Goal: Use online tool/utility: Utilize a website feature to perform a specific function

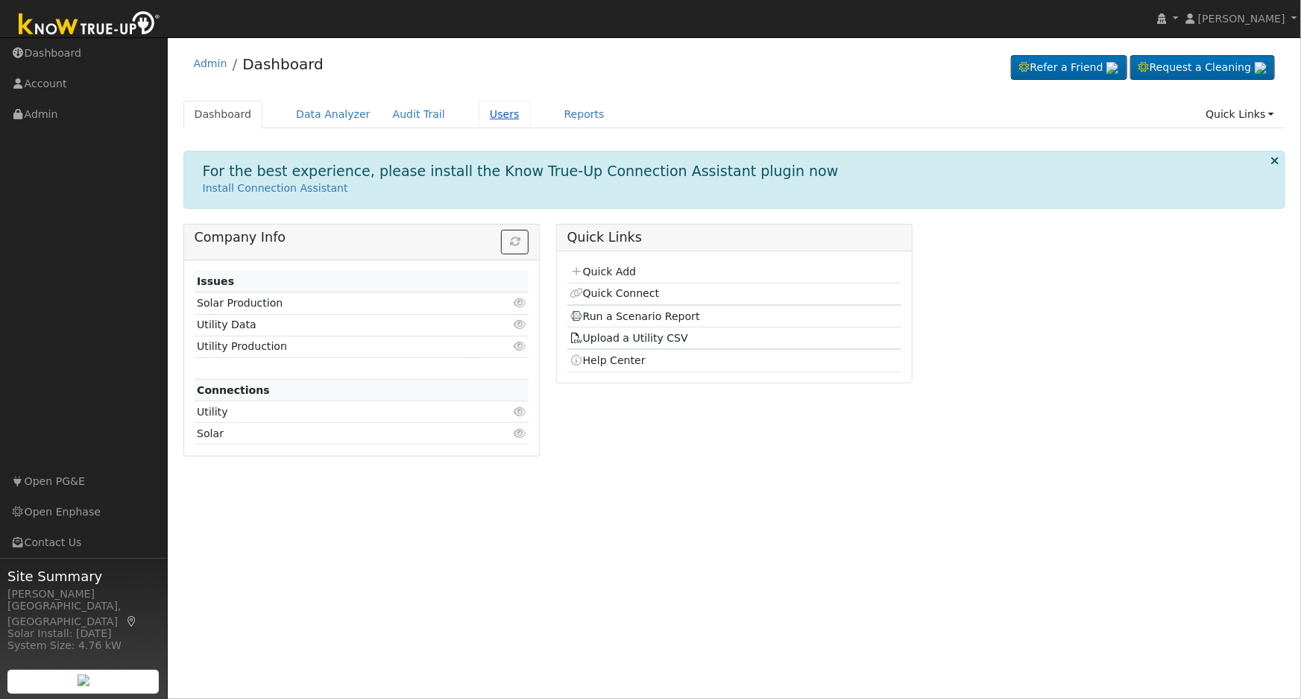
click at [486, 113] on link "Users" at bounding box center [505, 115] width 52 height 28
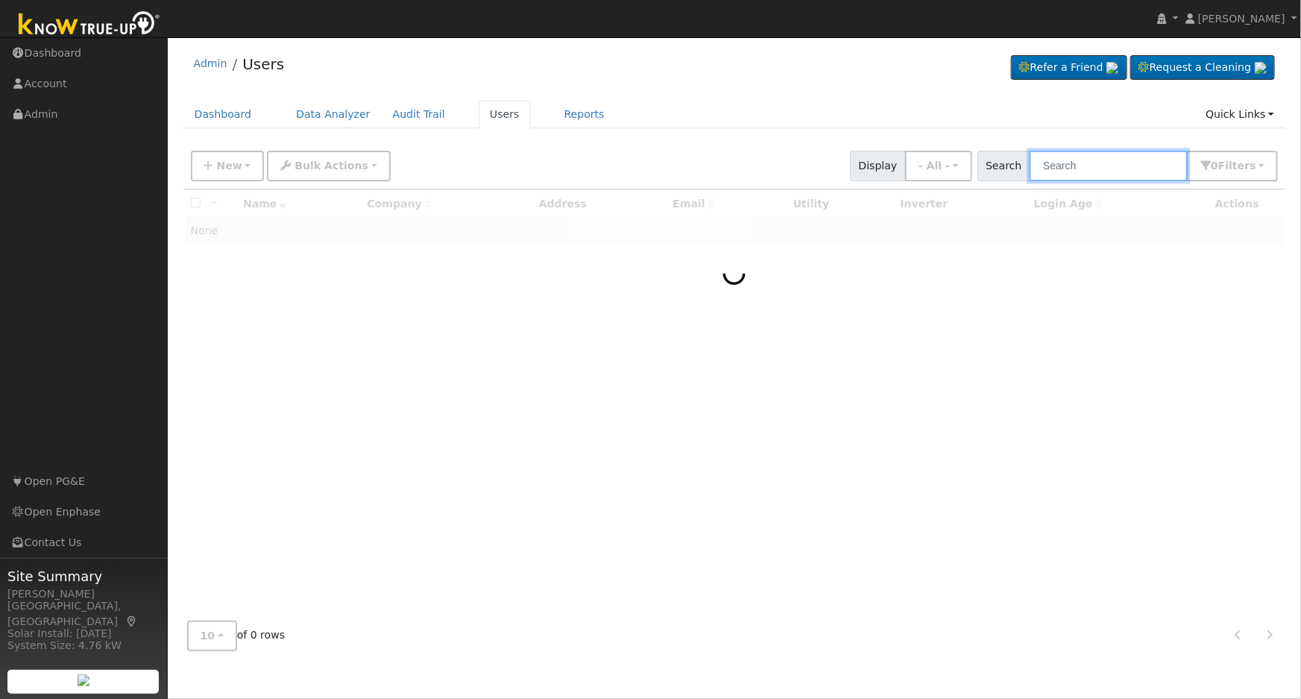
click at [1111, 162] on input "text" at bounding box center [1109, 166] width 158 height 31
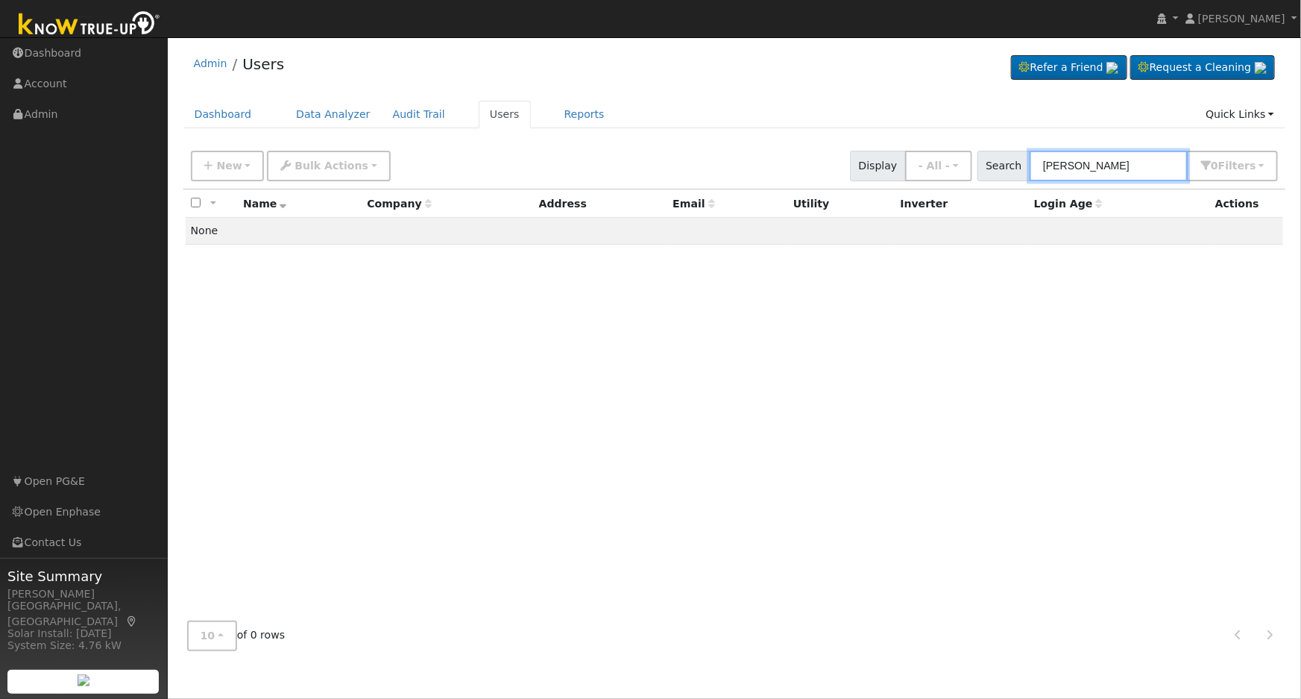
click at [1115, 170] on input "jon ross" at bounding box center [1109, 166] width 158 height 31
click at [1115, 169] on input "jon ross" at bounding box center [1109, 166] width 158 height 31
type input "j"
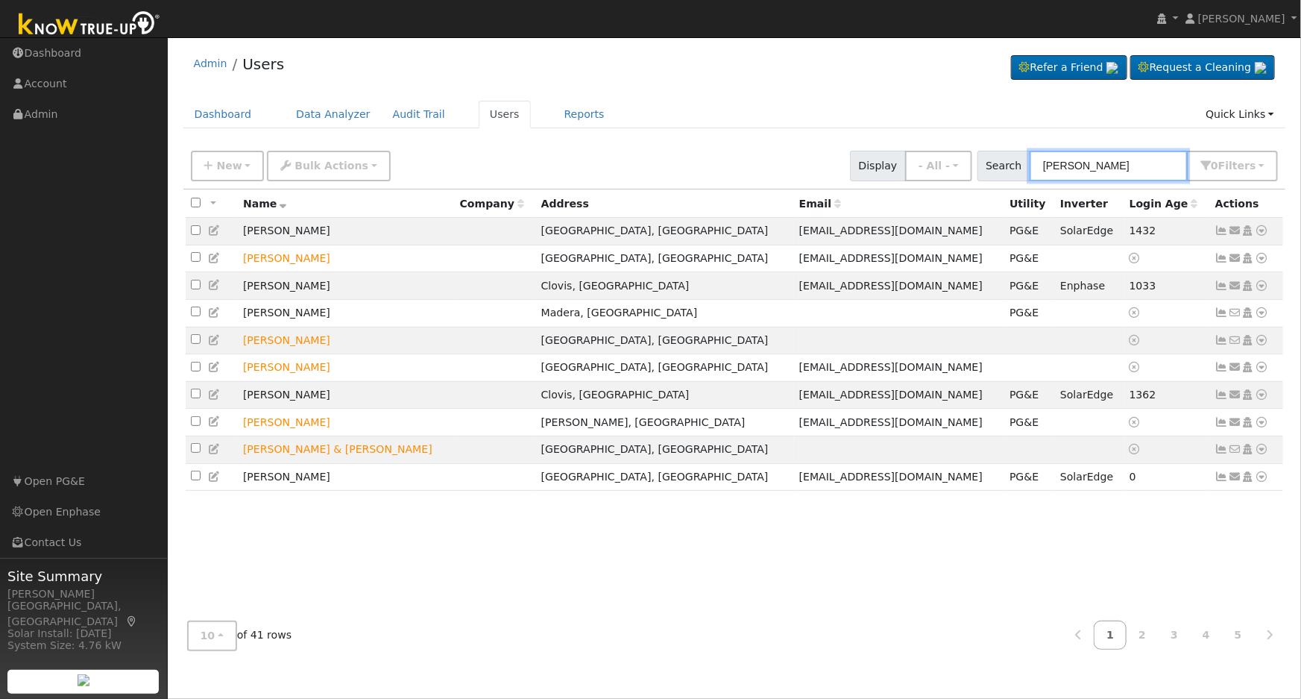
click at [1071, 171] on input "ross" at bounding box center [1109, 166] width 158 height 31
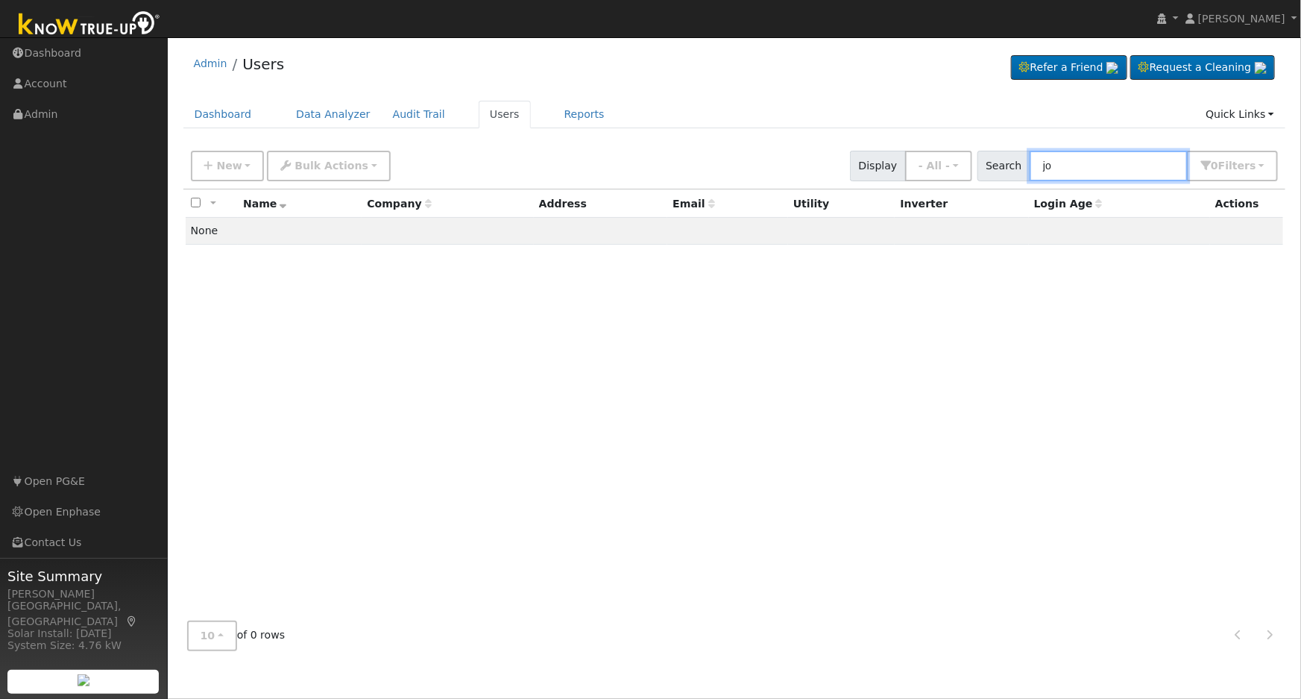
type input "j"
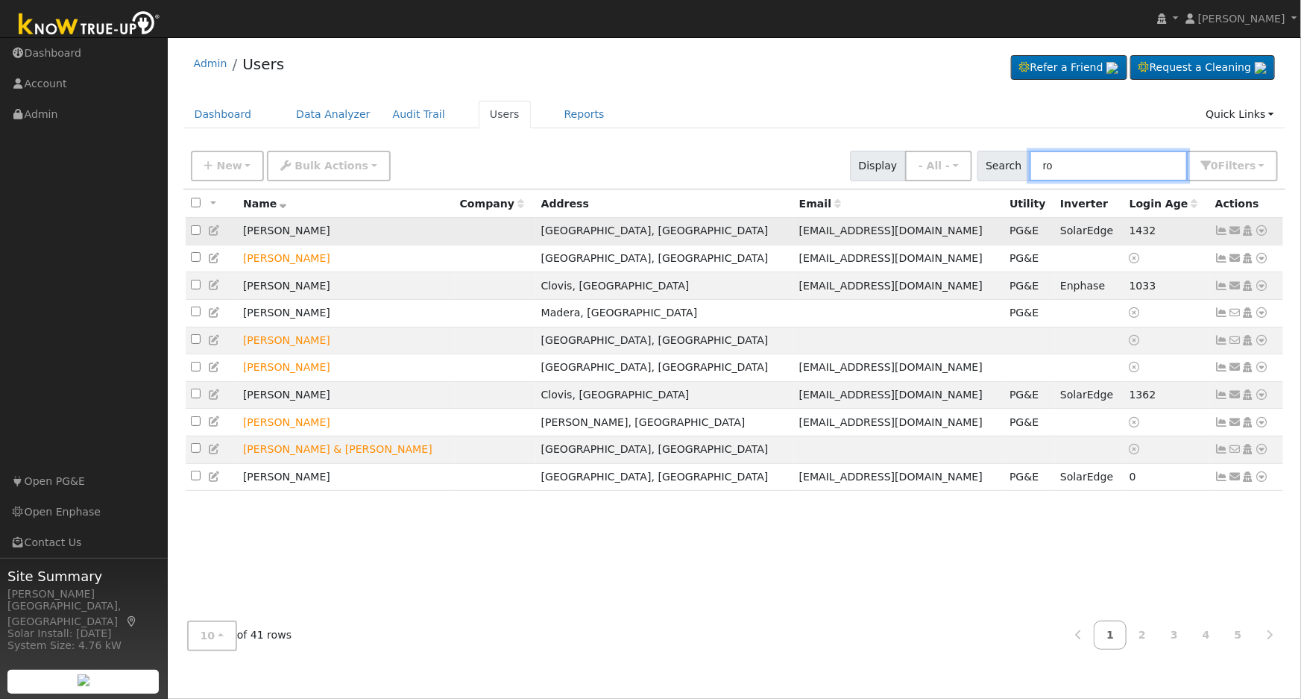
type input "r"
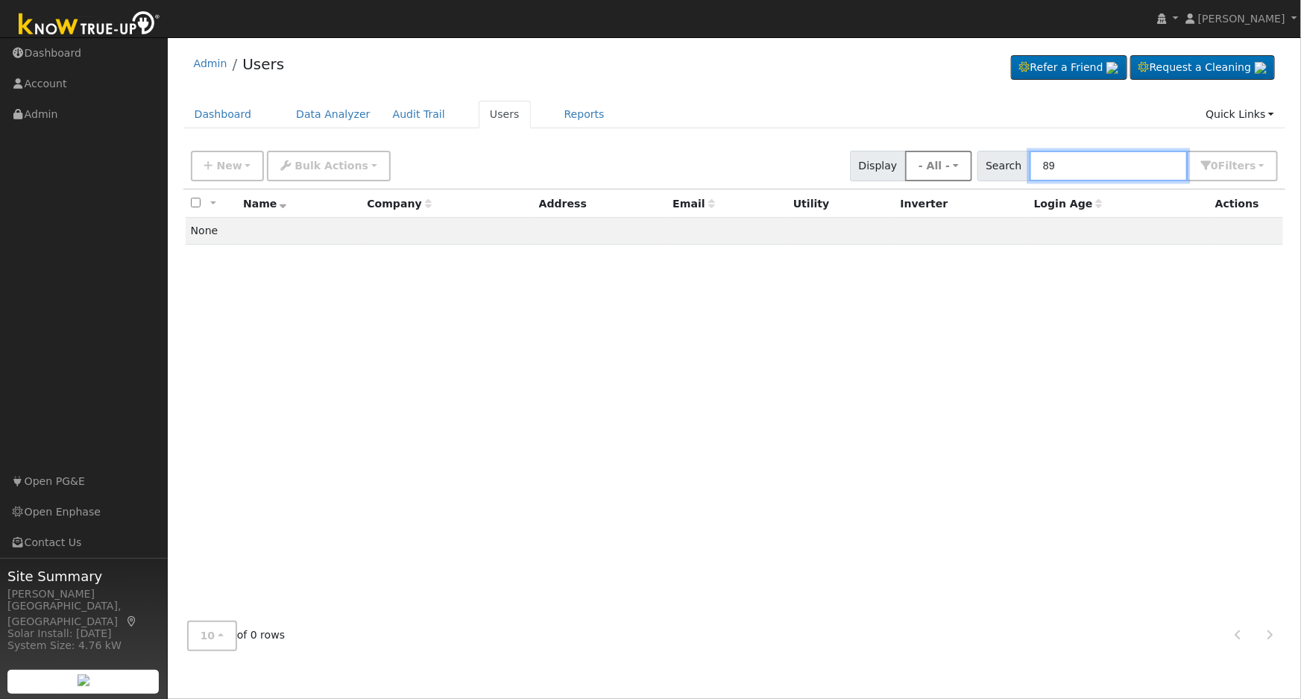
type input "8"
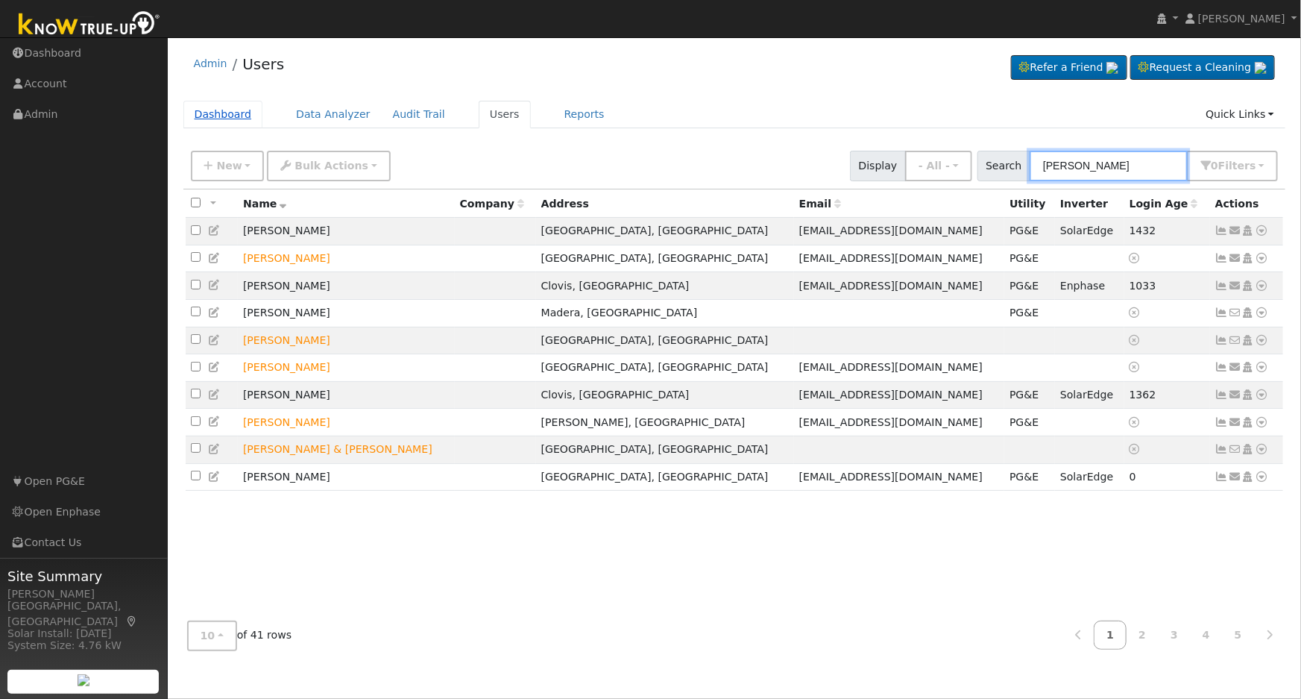
type input "ross"
click at [227, 117] on link "Dashboard" at bounding box center [223, 115] width 80 height 28
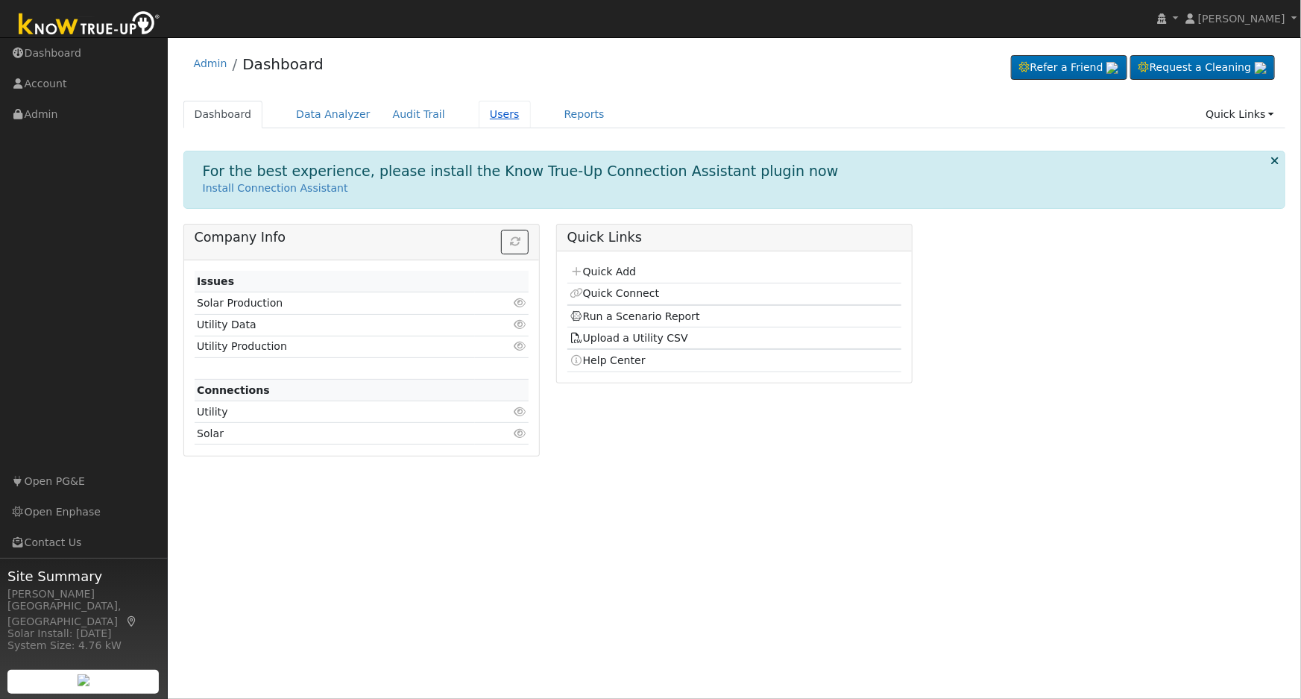
click at [479, 113] on link "Users" at bounding box center [505, 115] width 52 height 28
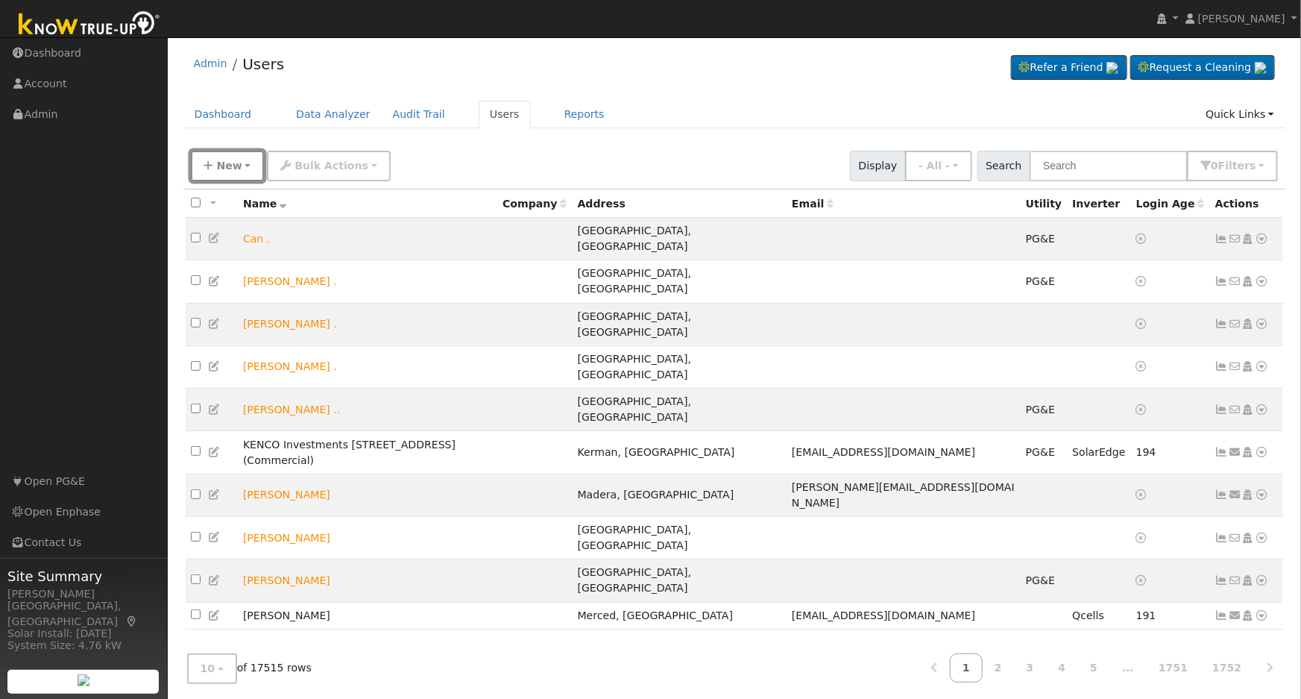
click at [232, 163] on span "New" at bounding box center [228, 166] width 25 height 12
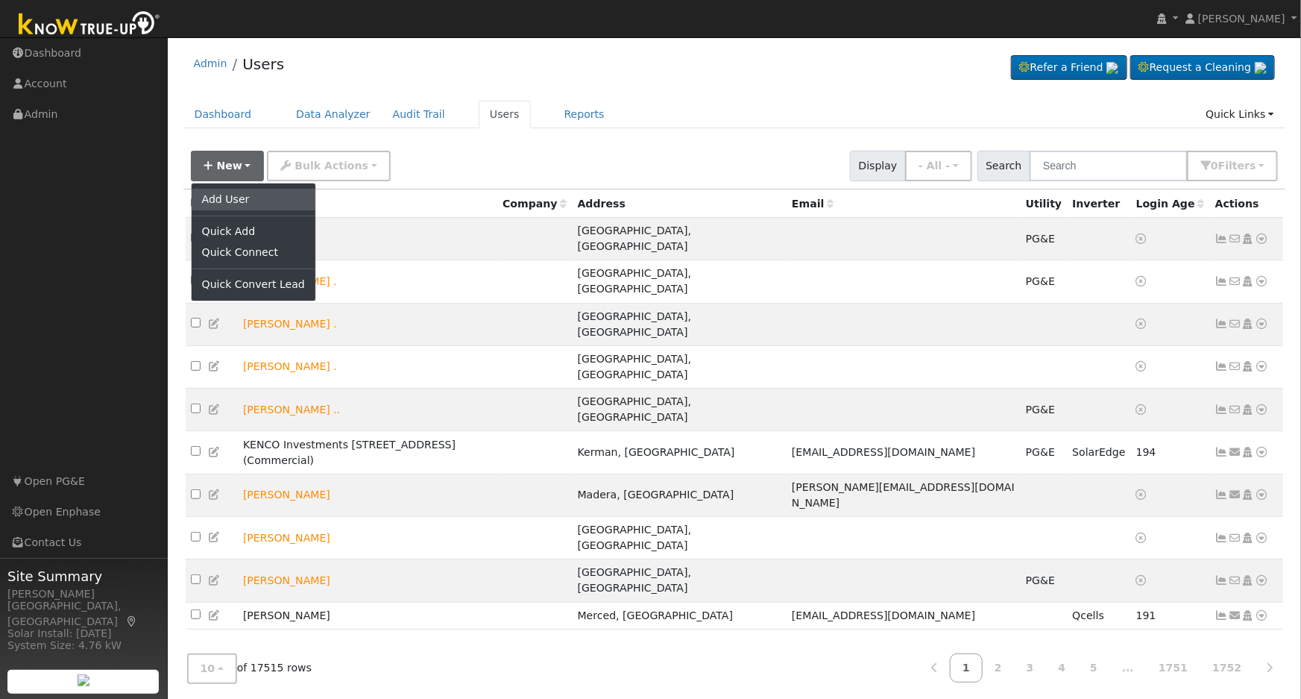
click at [247, 197] on link "Add User" at bounding box center [254, 199] width 124 height 21
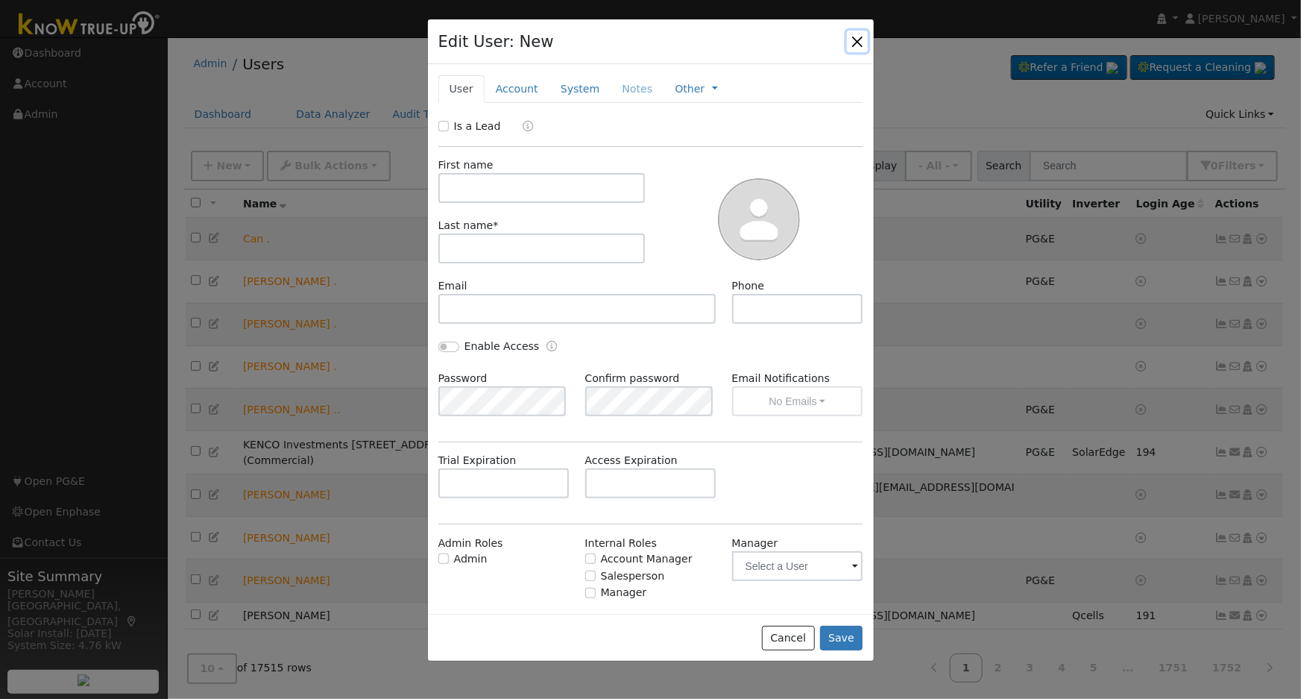
click at [856, 43] on button "button" at bounding box center [857, 41] width 21 height 21
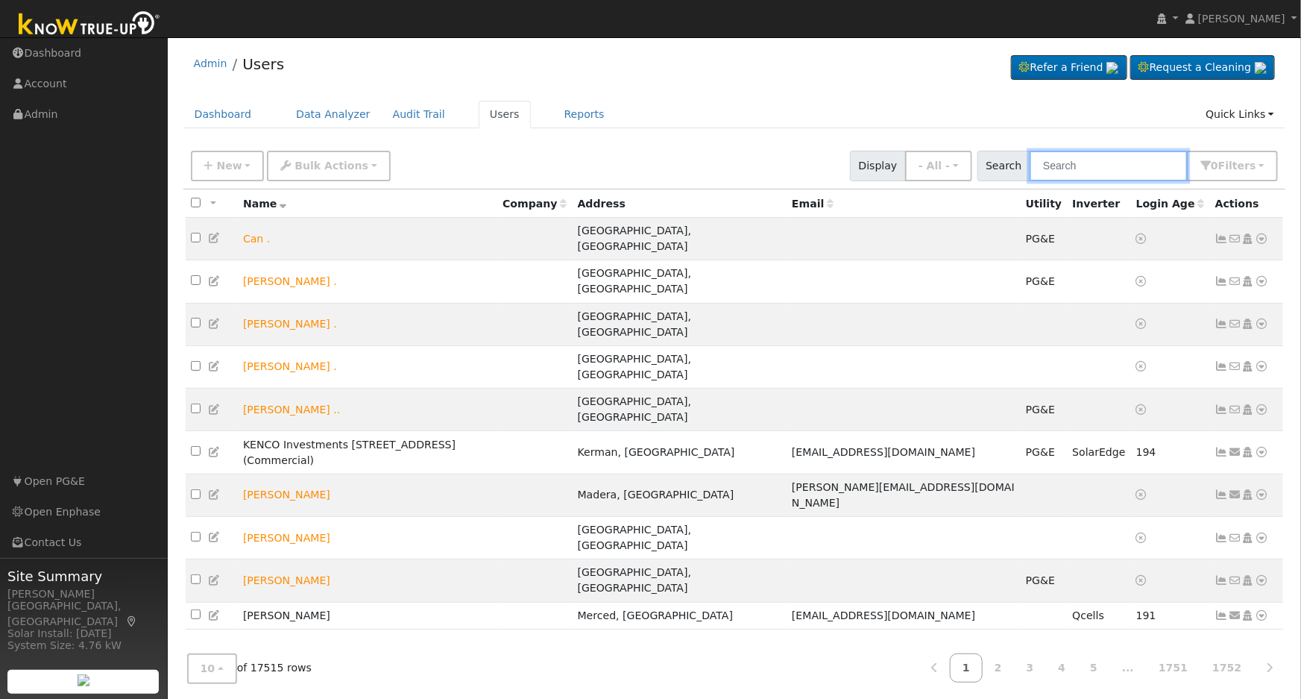
click at [1082, 161] on input "text" at bounding box center [1109, 166] width 158 height 31
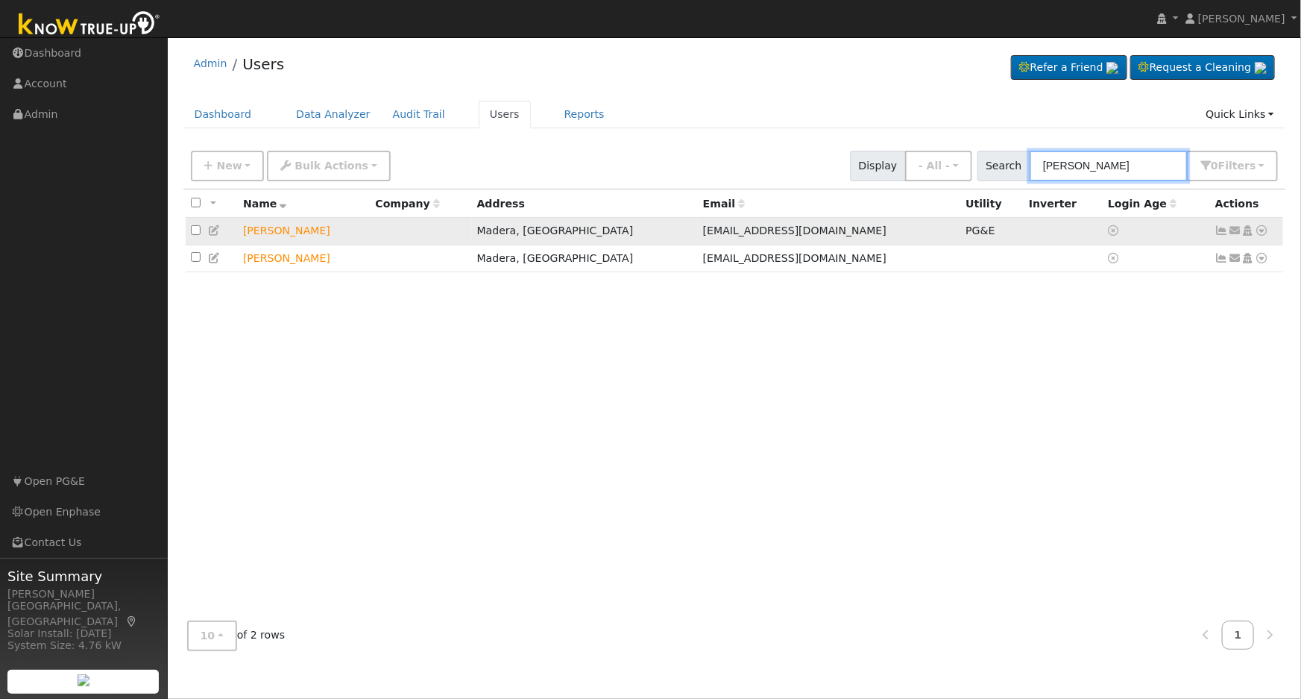
type input "john ross"
click at [212, 229] on icon at bounding box center [214, 230] width 13 height 10
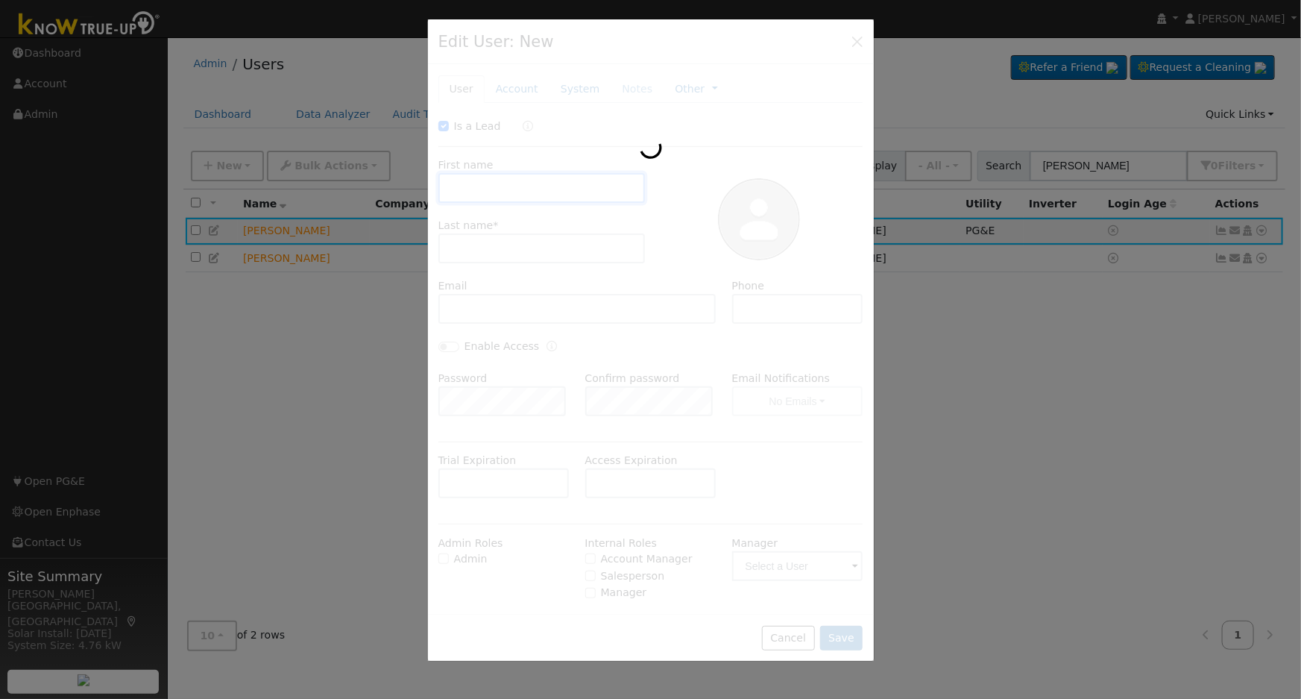
checkbox input "true"
type input "John"
type input "Ross"
type input "johnross@gmail.com"
type input "5599043968"
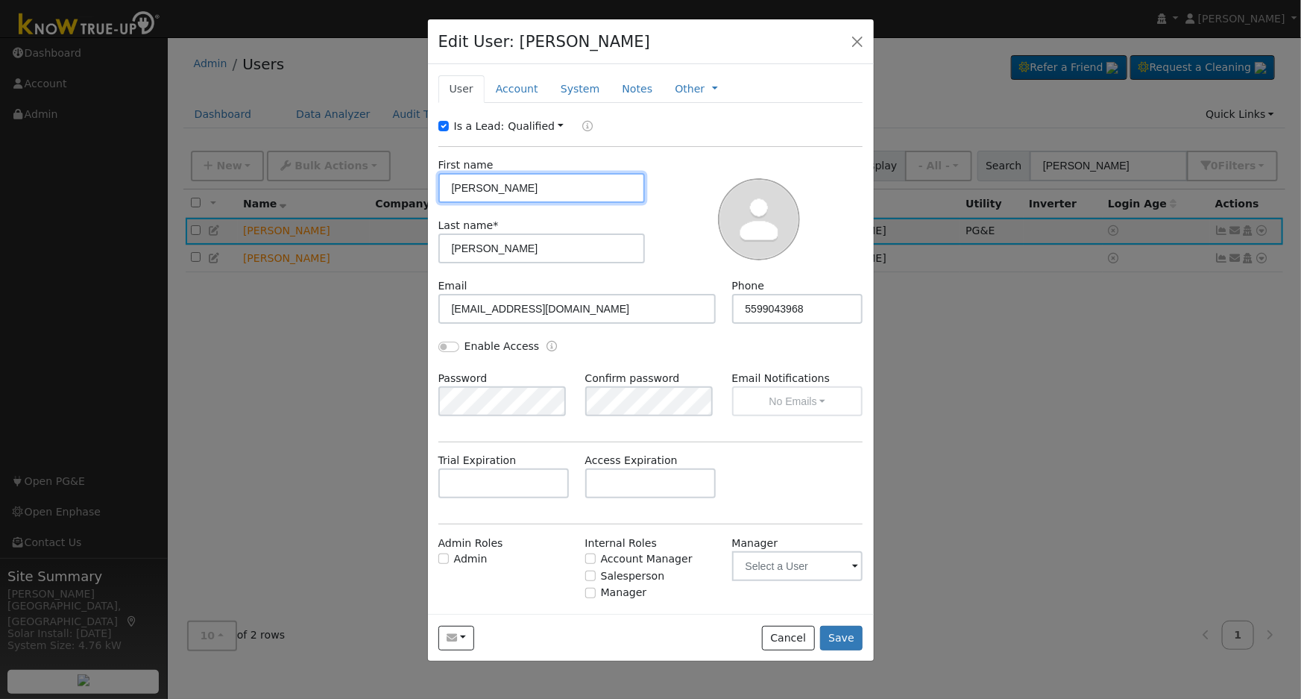
click at [467, 185] on input "John" at bounding box center [541, 188] width 207 height 30
type input "Jon"
click at [857, 634] on button "Save" at bounding box center [841, 638] width 43 height 25
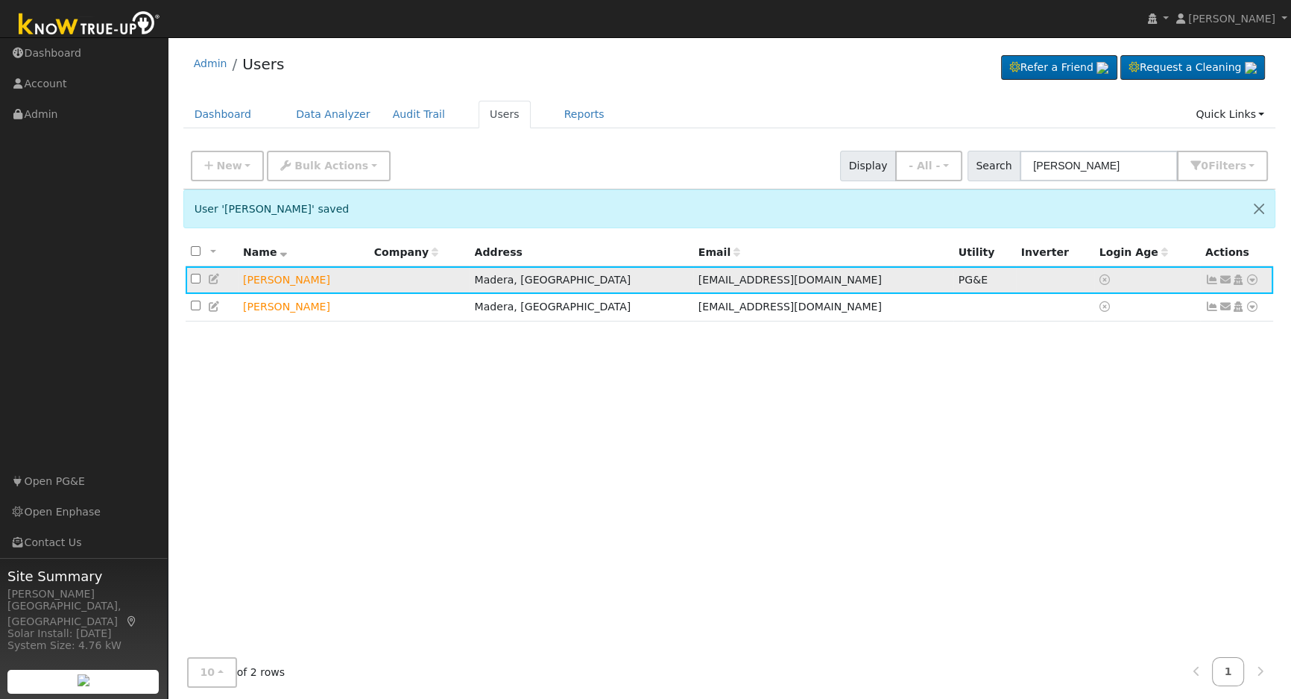
click at [1254, 285] on icon at bounding box center [1252, 279] width 13 height 10
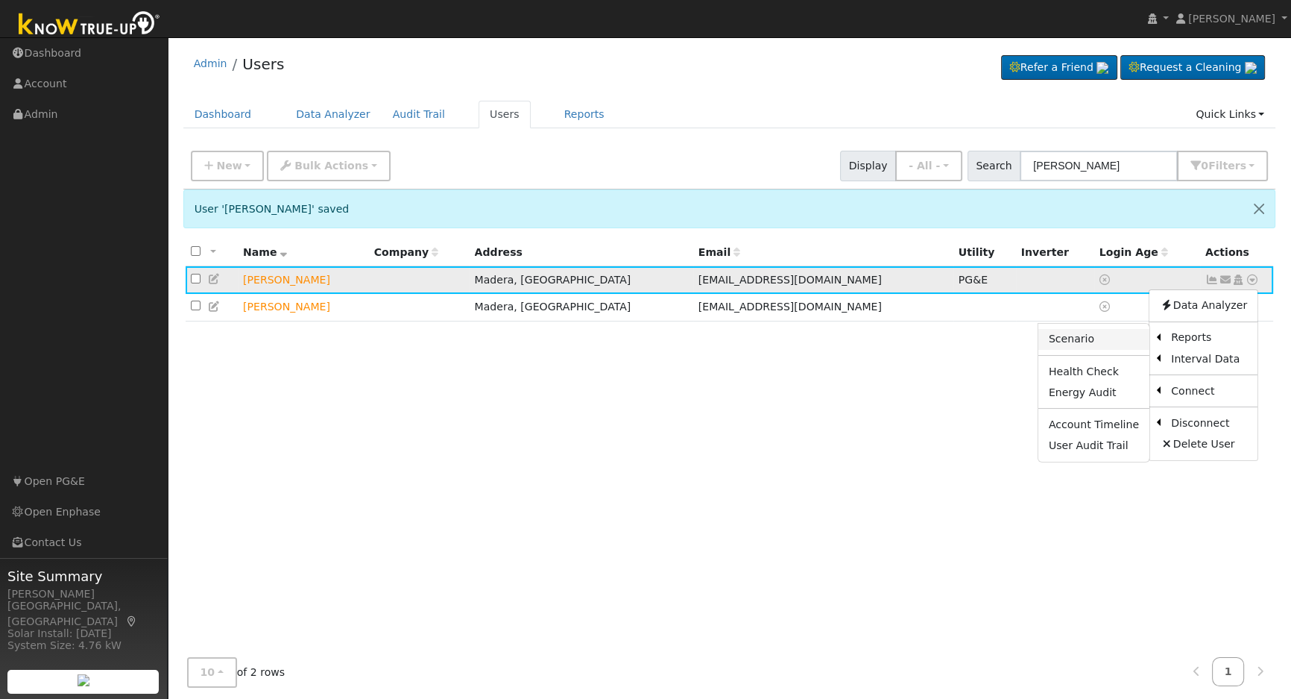
click at [1098, 342] on link "Scenario" at bounding box center [1094, 339] width 111 height 21
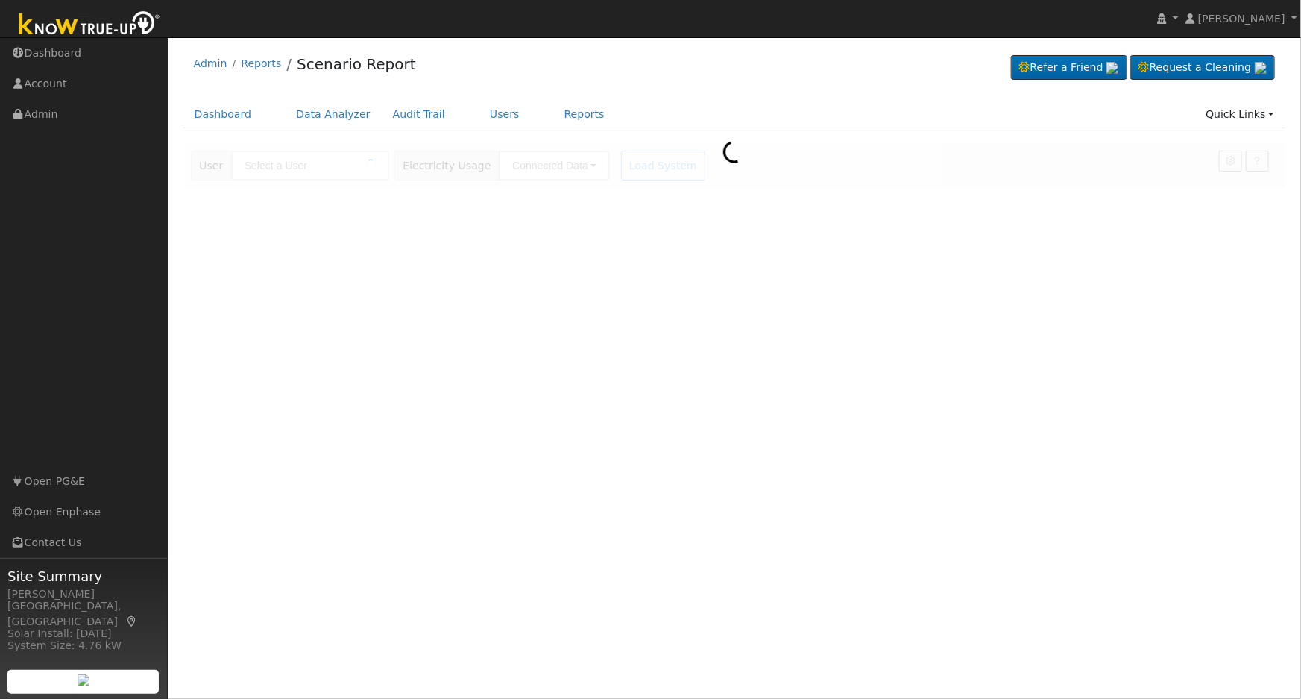
type input "[PERSON_NAME]"
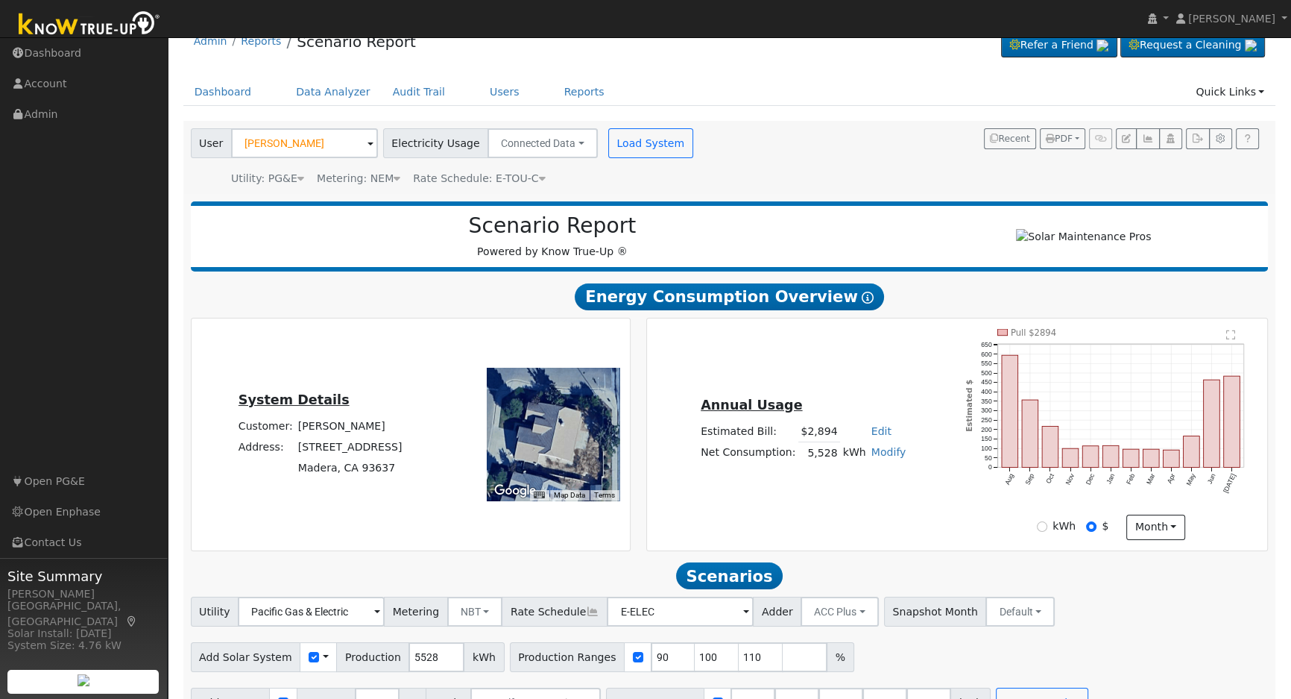
scroll to position [61, 0]
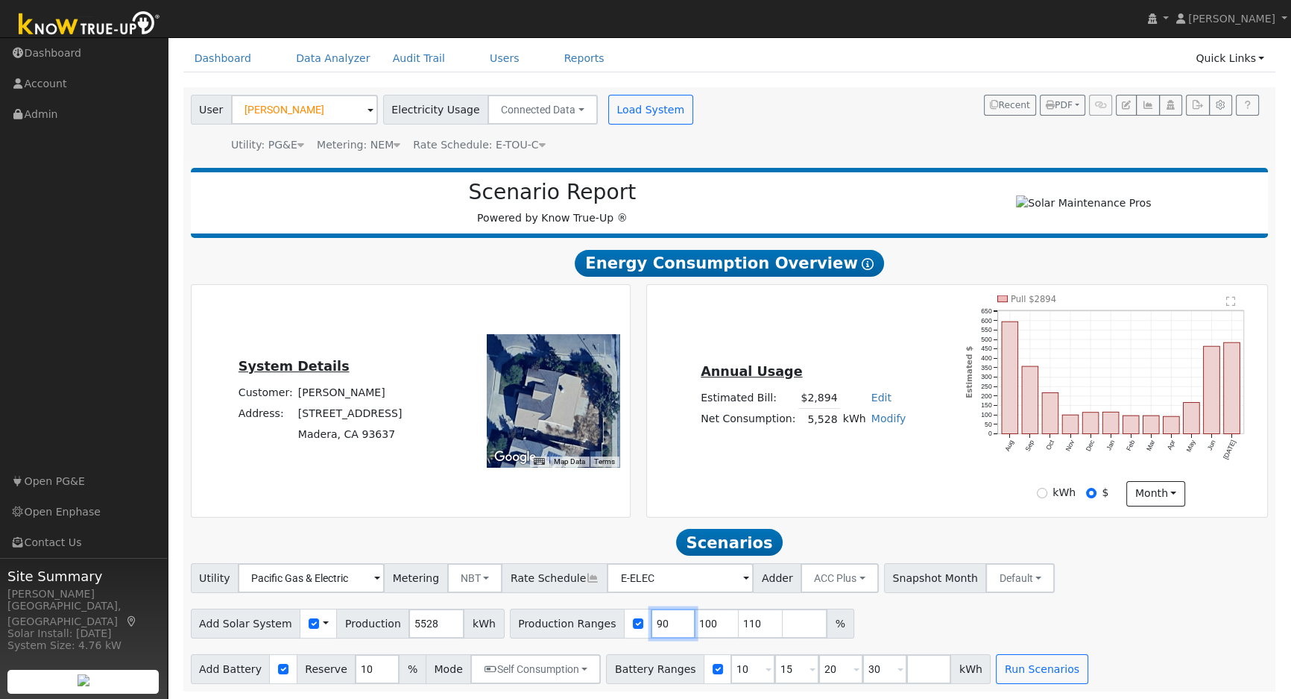
click at [651, 622] on input "90" at bounding box center [673, 623] width 45 height 30
type input "100"
type input "110"
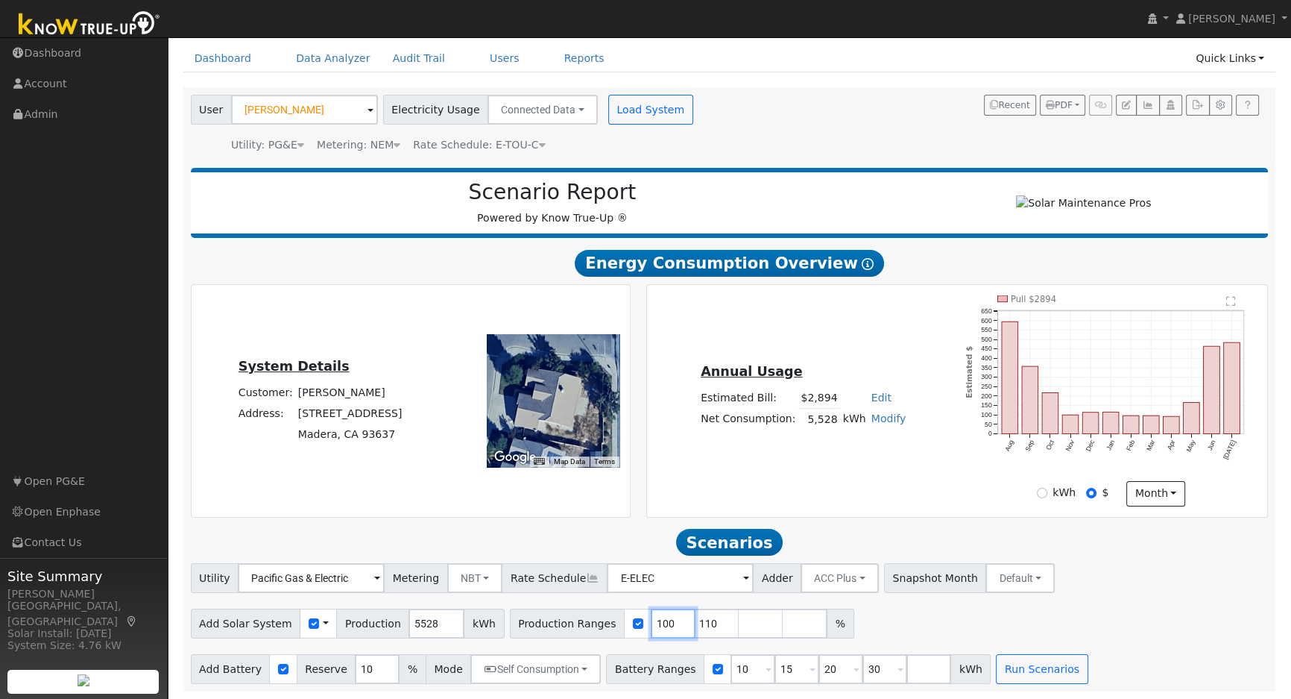
click at [651, 622] on input "100" at bounding box center [673, 623] width 45 height 30
type input "110"
click at [651, 622] on input "110" at bounding box center [673, 623] width 45 height 30
click at [651, 622] on input "number" at bounding box center [673, 623] width 45 height 30
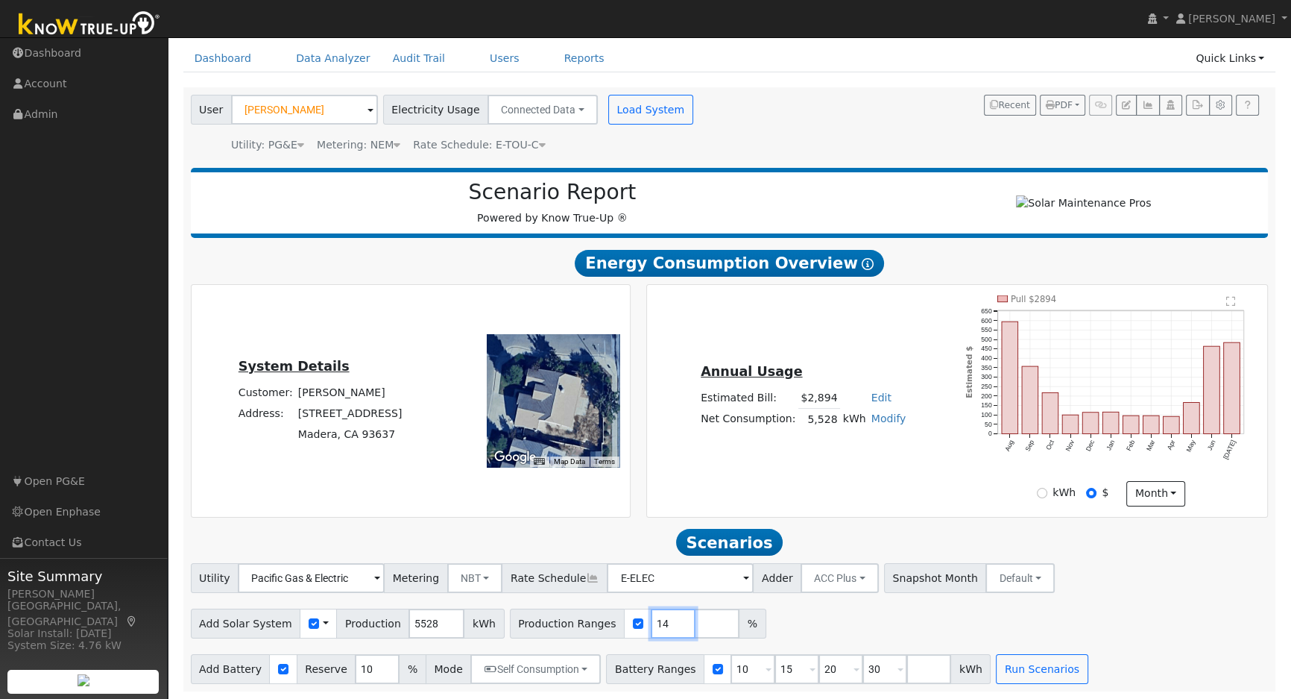
type input "1"
type input "149"
click at [731, 674] on input "10" at bounding box center [753, 669] width 45 height 30
type input "15"
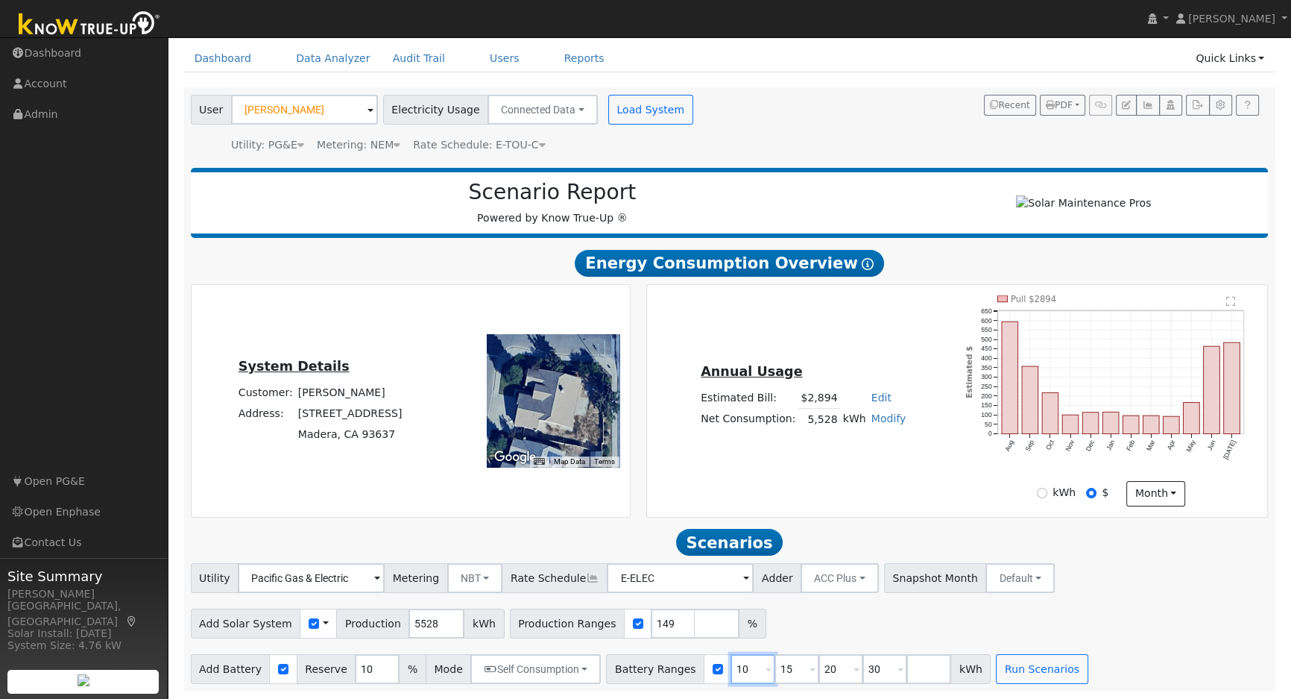
type input "20"
type input "30"
click at [731, 674] on input "15" at bounding box center [753, 669] width 45 height 30
type input "20"
type input "30"
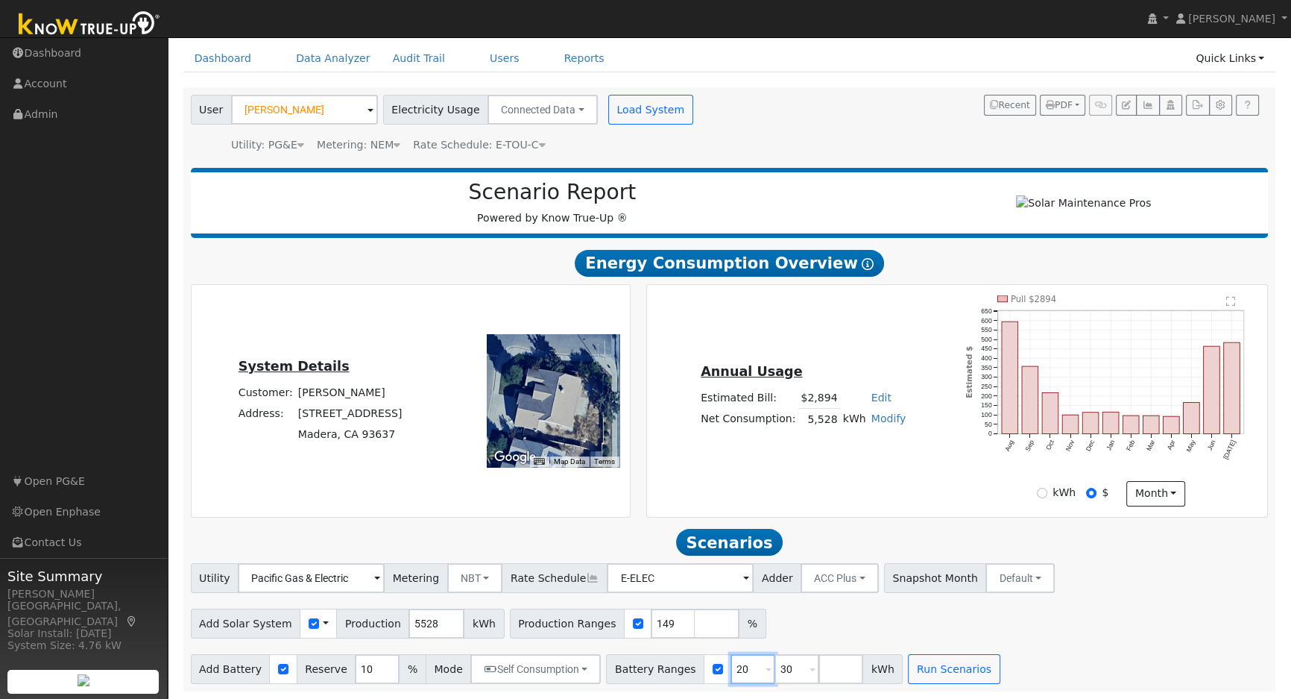
click at [731, 674] on input "20" at bounding box center [753, 669] width 45 height 30
click at [731, 674] on input "2" at bounding box center [753, 669] width 45 height 30
type input "30"
click at [731, 674] on input "30" at bounding box center [753, 669] width 45 height 30
click at [731, 674] on input "number" at bounding box center [753, 669] width 45 height 30
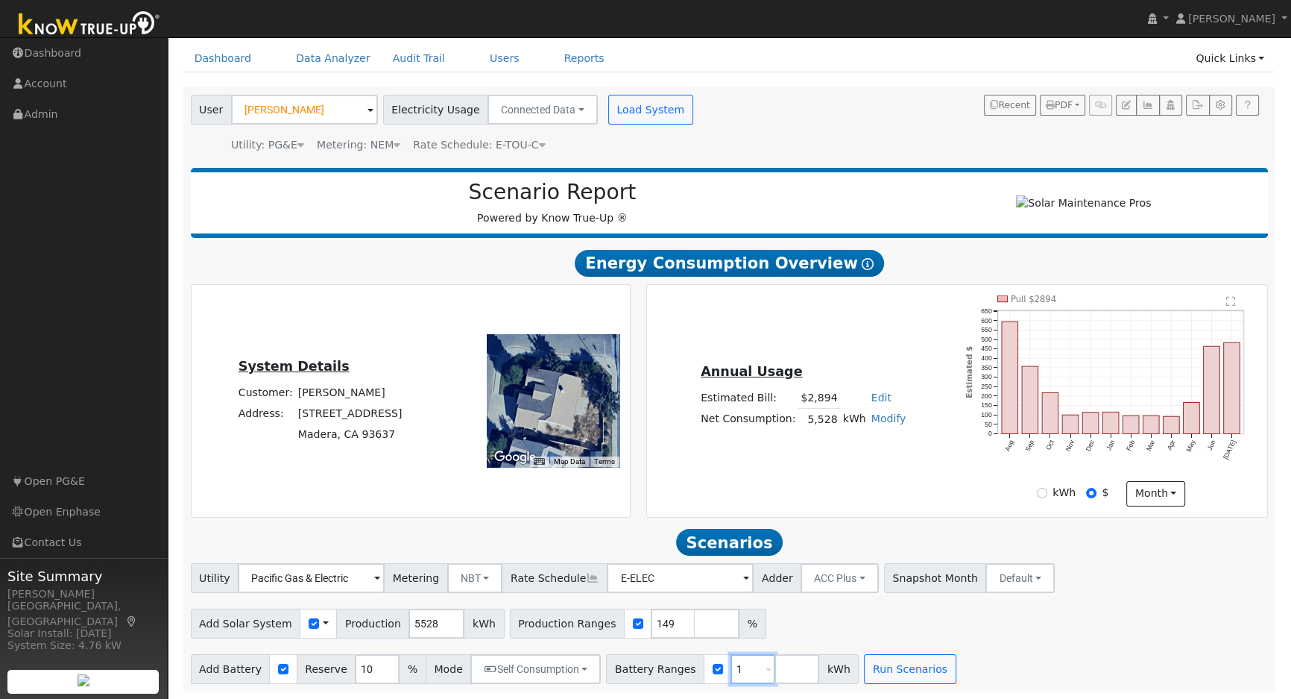
type input "10"
click at [651, 626] on input "149" at bounding box center [673, 623] width 45 height 30
type input "151"
click at [990, 625] on div "Add Solar System Use CSV Data Production 5528 kWh Production Ranges 151 %" at bounding box center [729, 620] width 1083 height 35
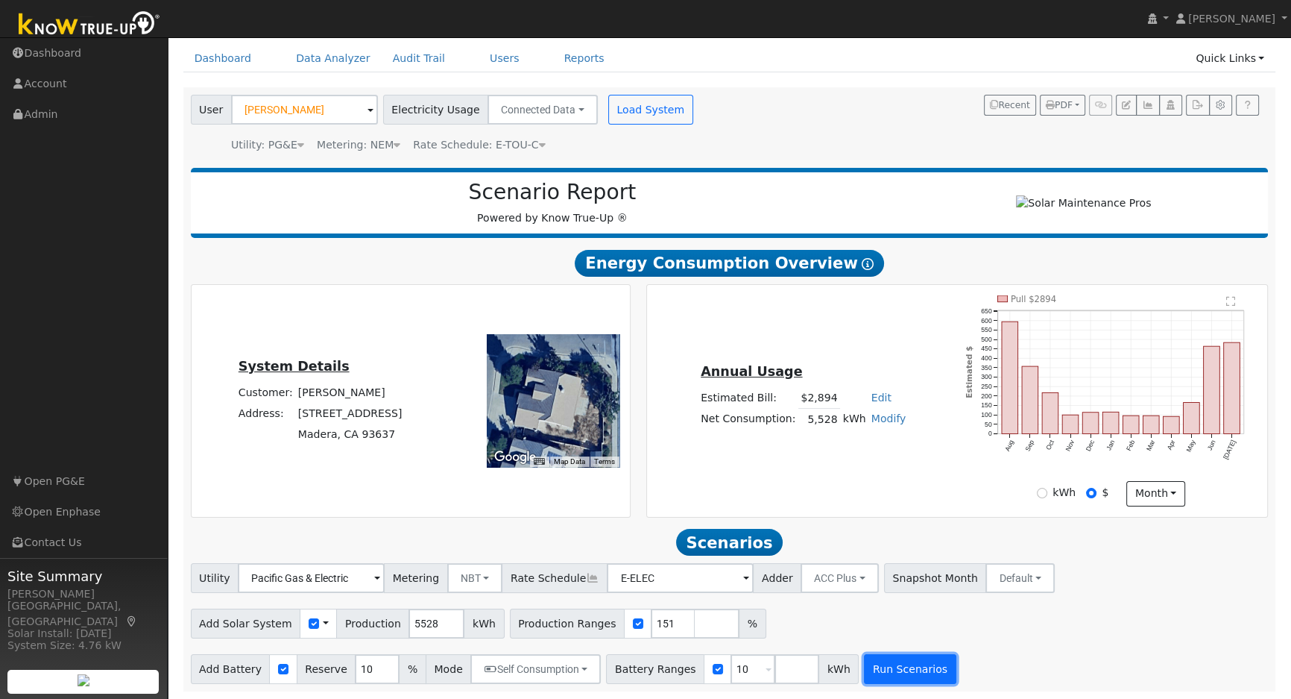
click at [886, 669] on button "Run Scenarios" at bounding box center [910, 669] width 92 height 30
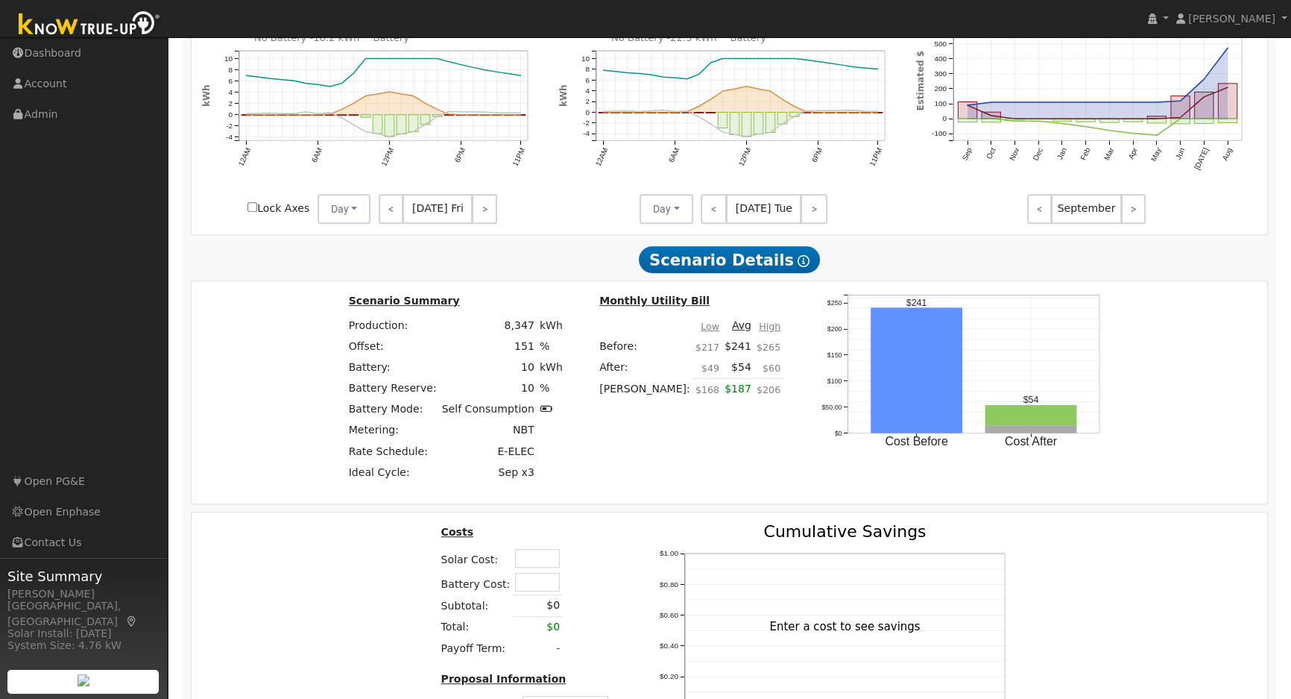
scroll to position [951, 0]
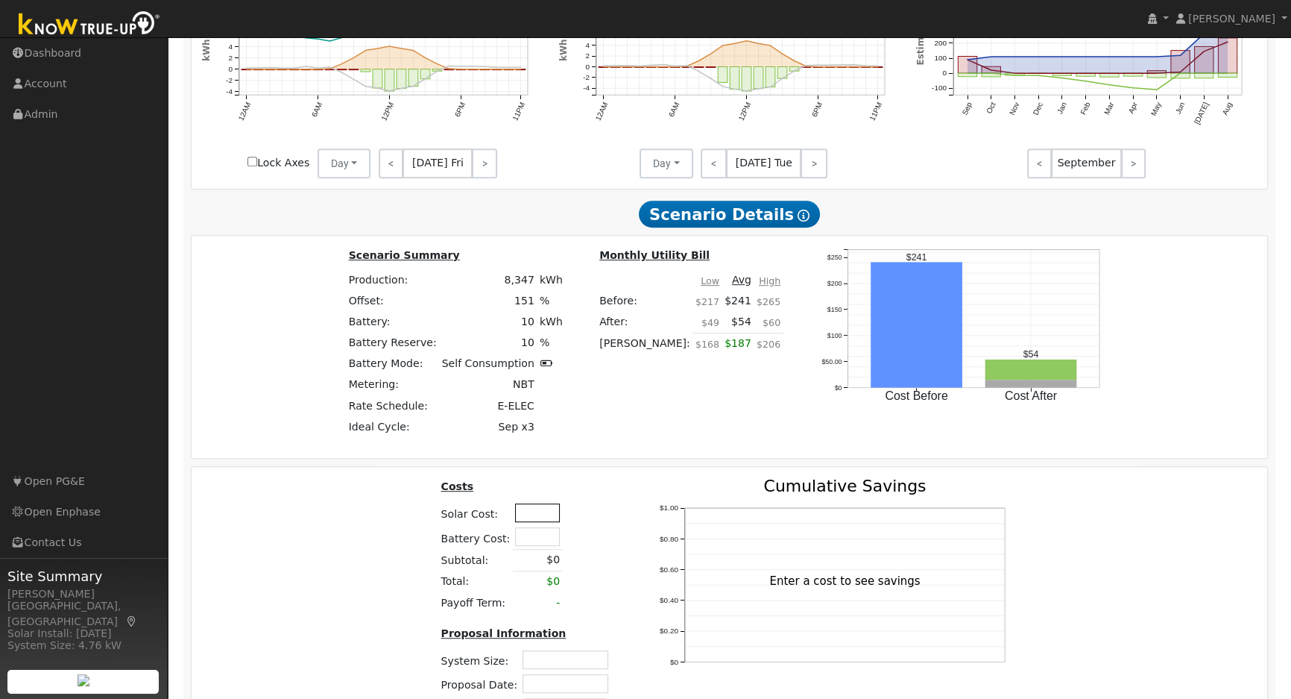
click at [529, 520] on input "text" at bounding box center [537, 512] width 45 height 19
click at [418, 529] on div "Costs Solar Cost: 36250 Battery Cost: Subtotal: $0 Total: $0 Payoff Term: - Pro…" at bounding box center [729, 604] width 1087 height 252
type input "$36,250"
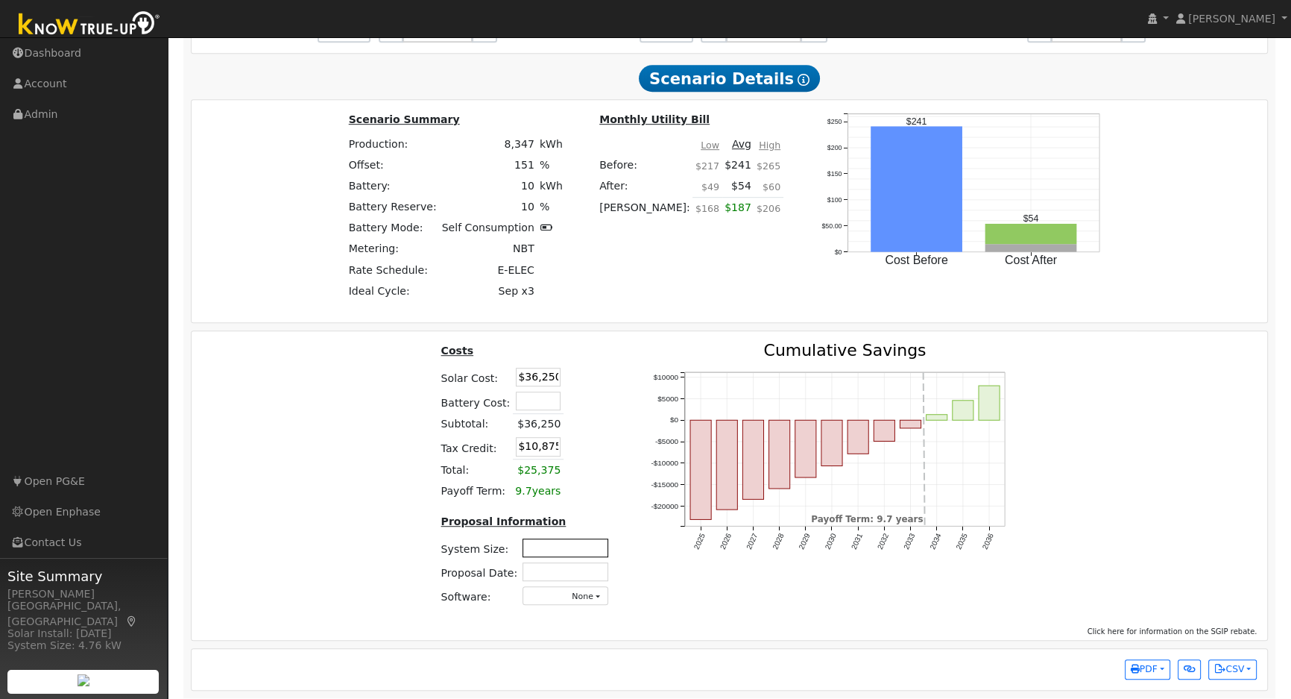
scroll to position [1098, 0]
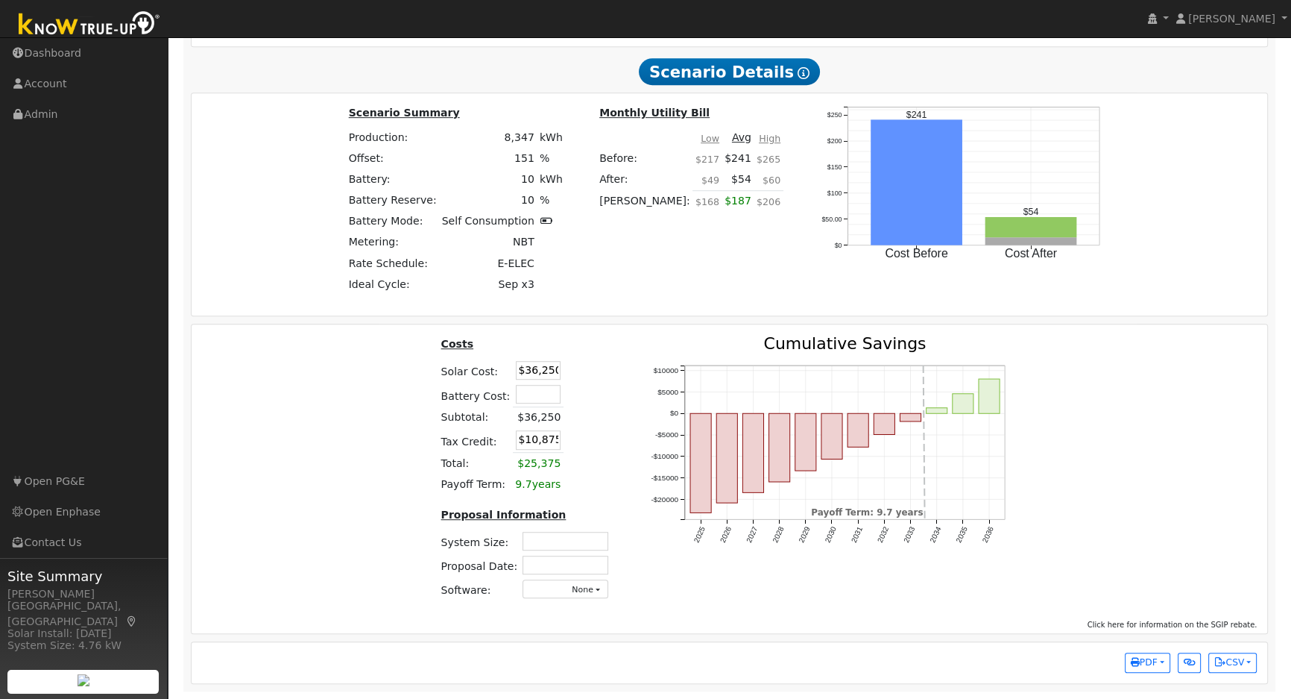
click at [595, 550] on td at bounding box center [565, 541] width 91 height 24
click at [597, 543] on input "text" at bounding box center [566, 541] width 86 height 19
type input "5.16"
click at [539, 562] on input "text" at bounding box center [566, 564] width 86 height 19
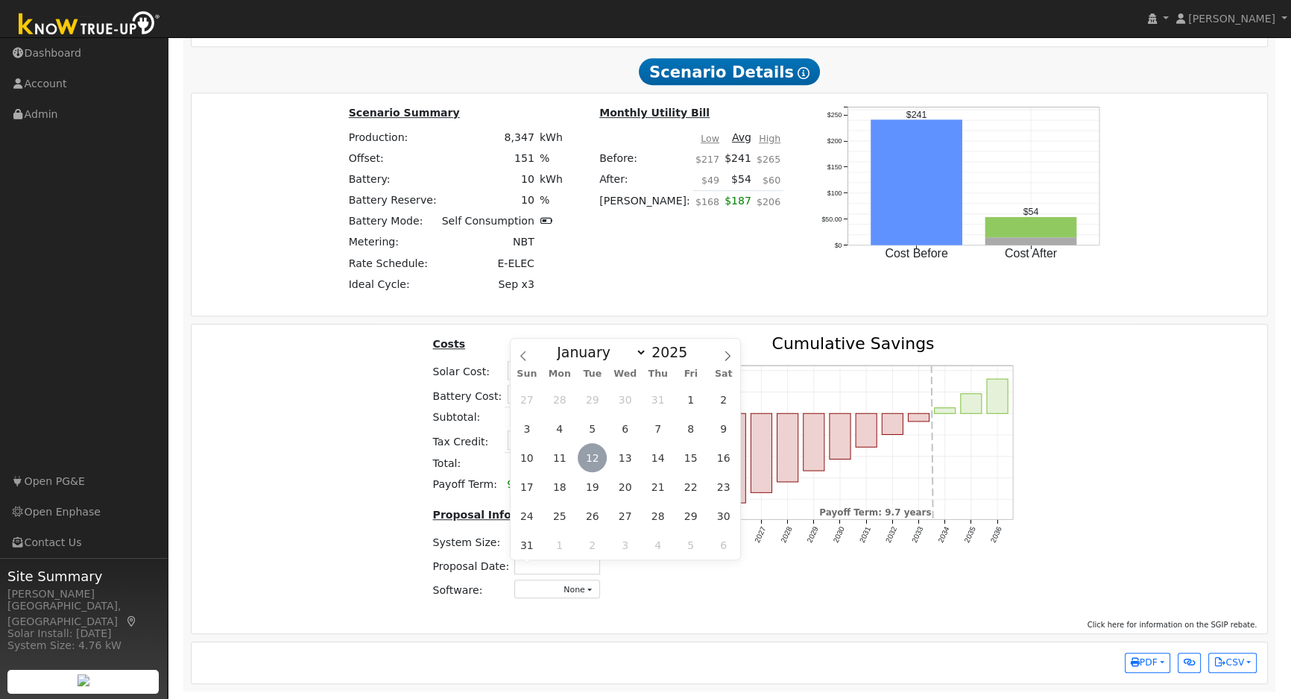
click at [603, 462] on span "12" at bounding box center [592, 457] width 29 height 29
type input "[DATE]"
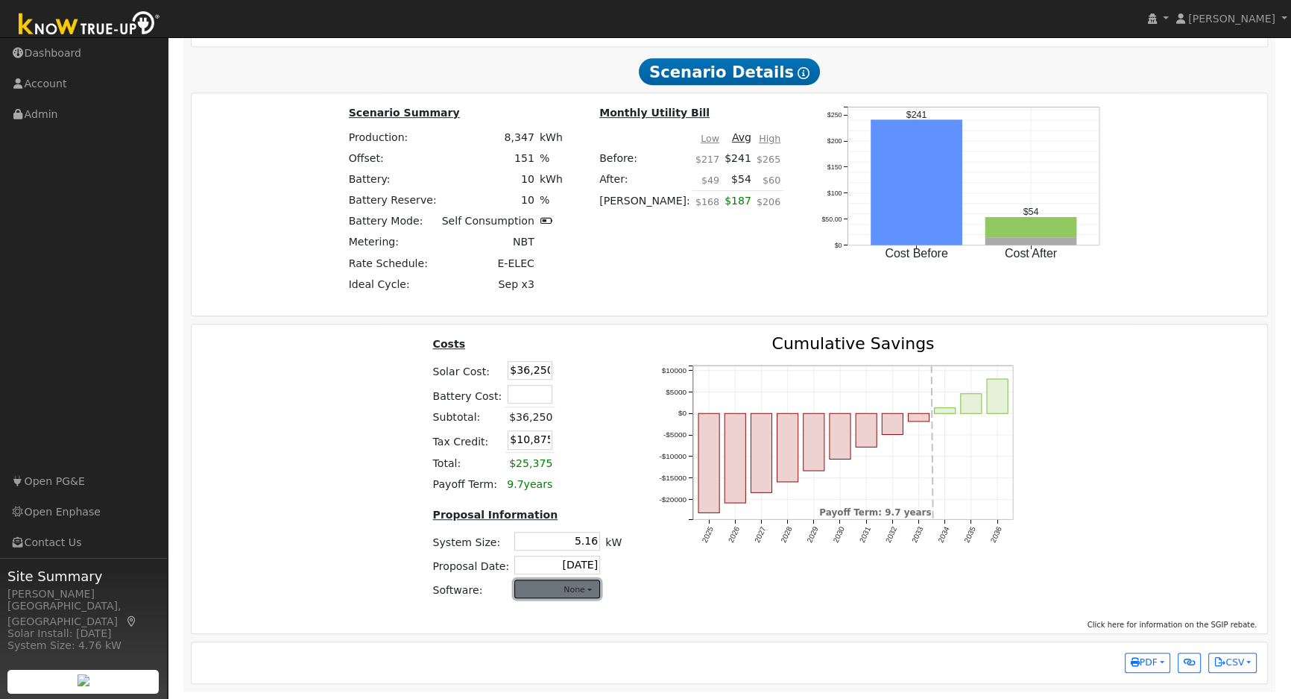
click at [573, 589] on button "None" at bounding box center [557, 588] width 86 height 19
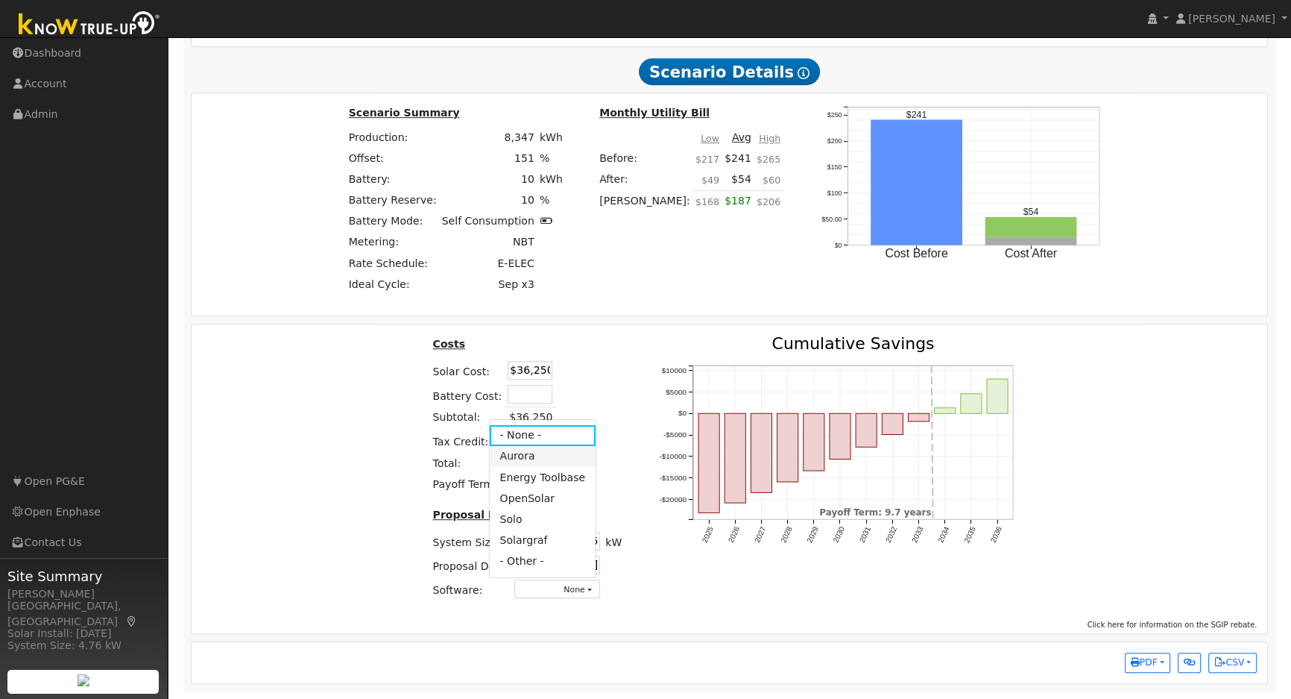
click at [546, 453] on link "Aurora" at bounding box center [542, 456] width 107 height 21
click at [1075, 462] on div "Costs Solar Cost: $36,250 Battery Cost: Subtotal: $36,250 Tax Credit: $10,875 T…" at bounding box center [729, 474] width 1087 height 276
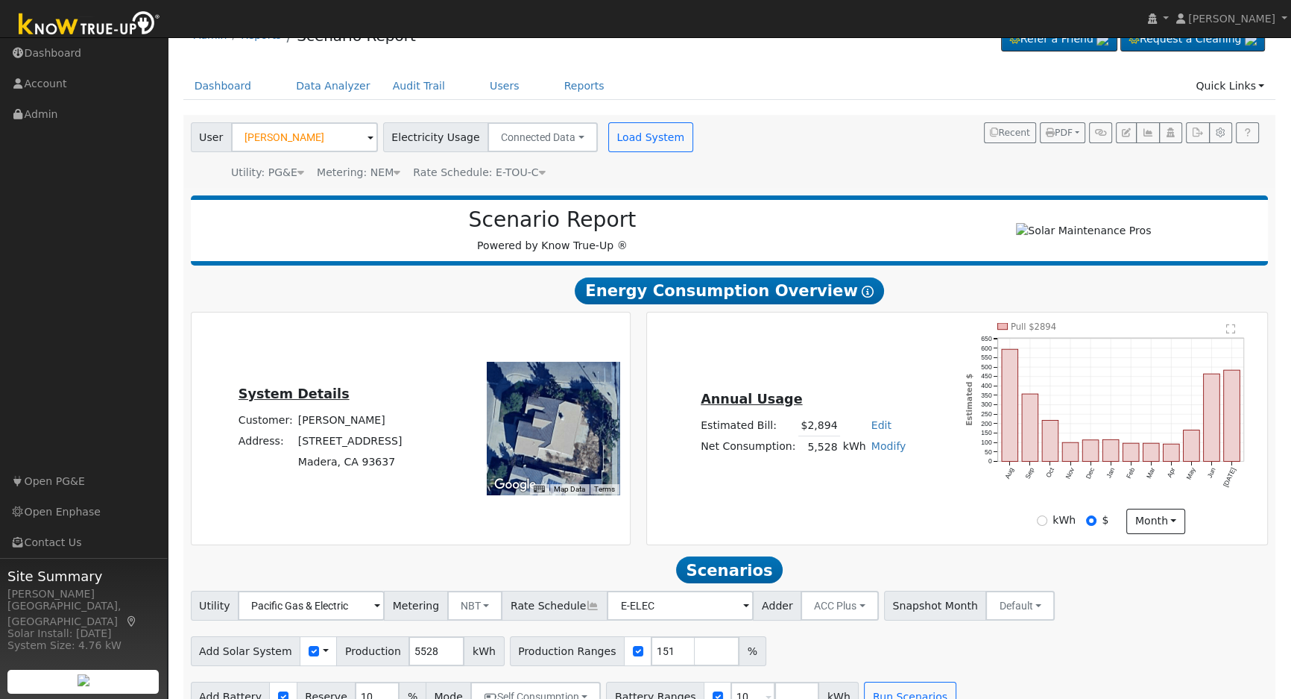
scroll to position [0, 0]
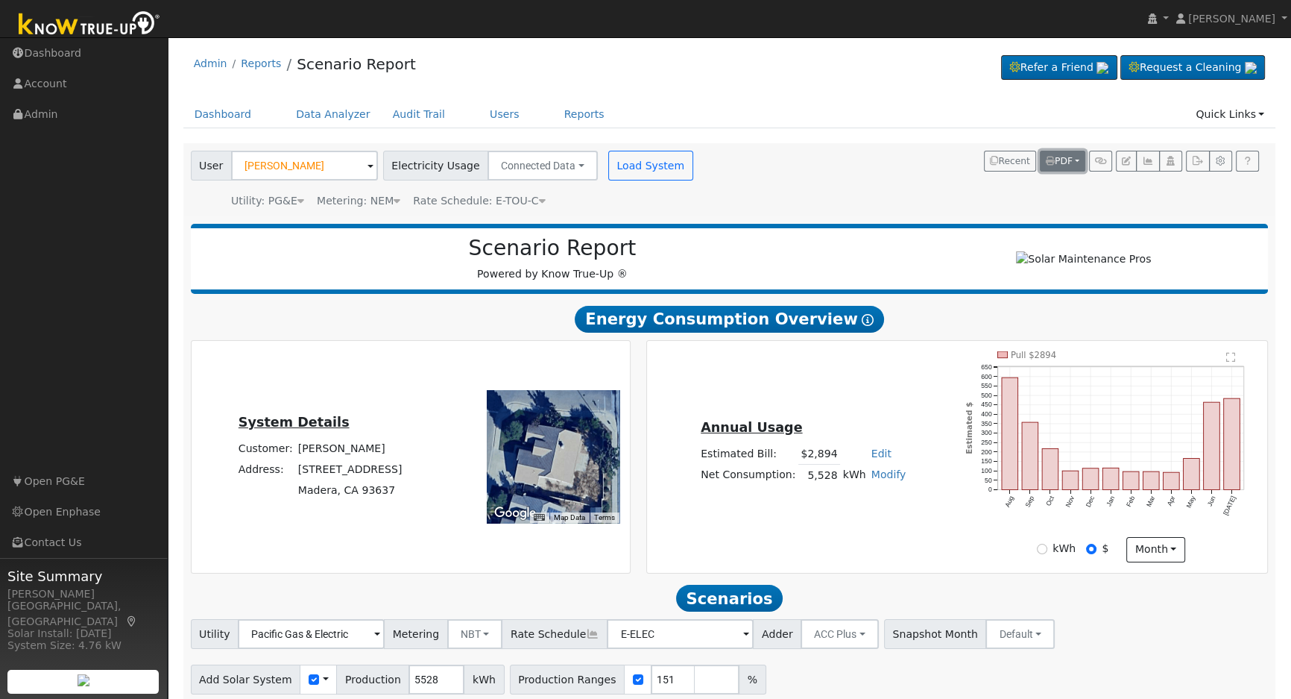
click at [1071, 163] on span "PDF" at bounding box center [1059, 161] width 27 height 10
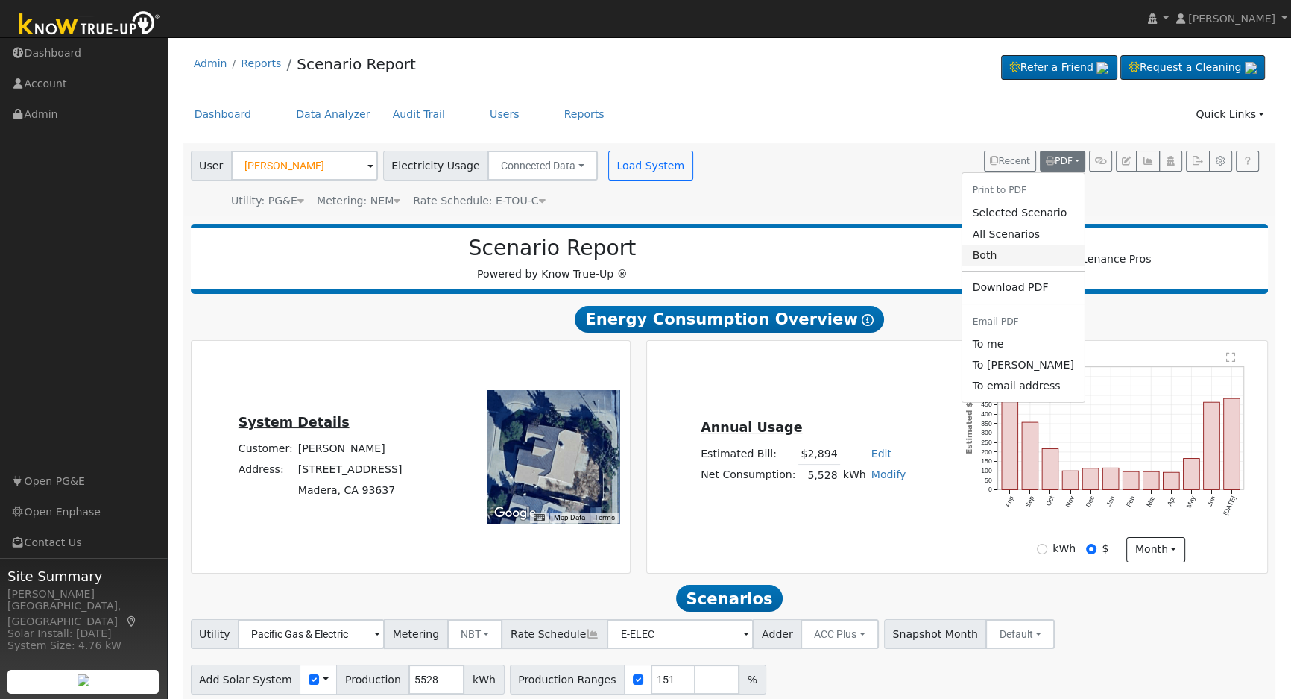
click at [1017, 254] on link "Both" at bounding box center [1023, 255] width 122 height 21
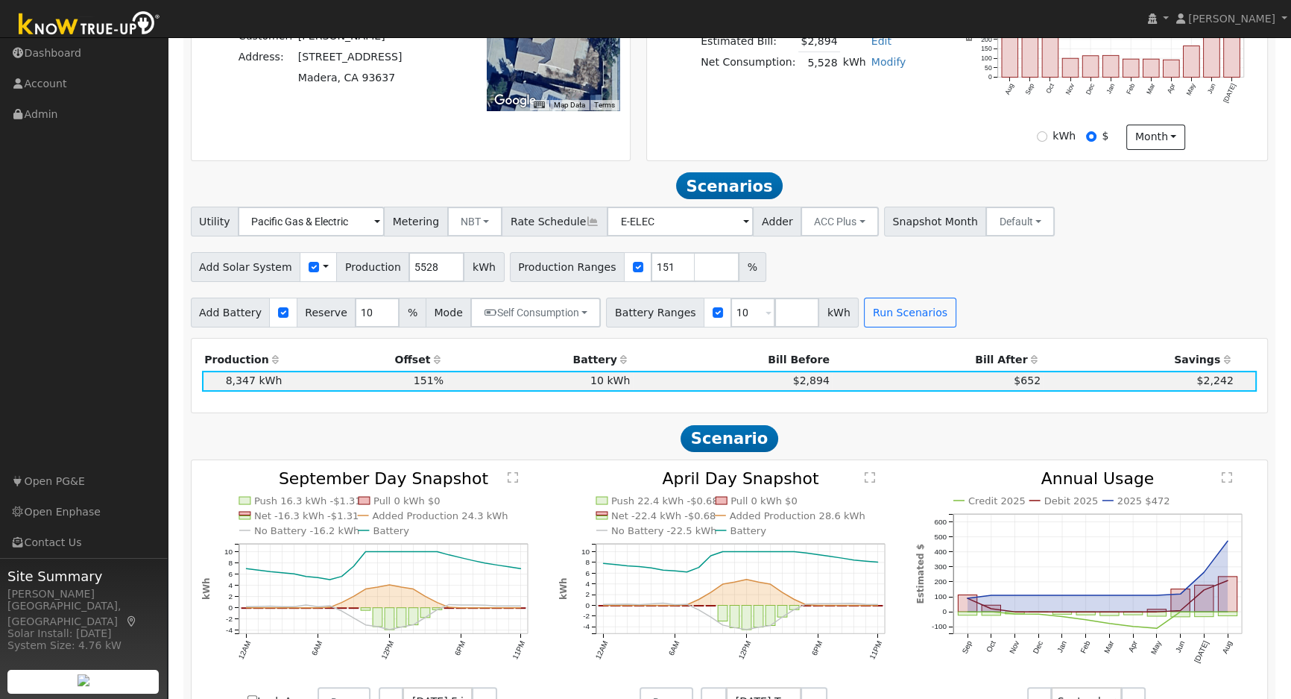
scroll to position [542, 0]
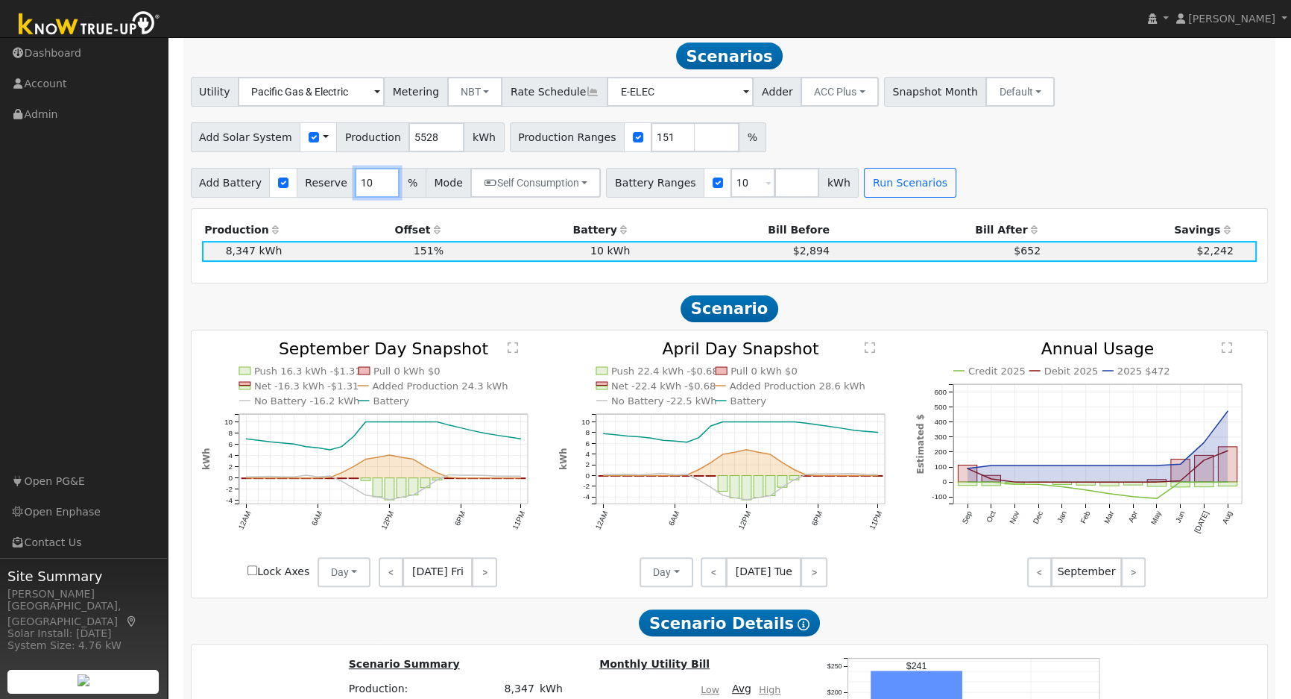
click at [355, 189] on input "10" at bounding box center [377, 183] width 45 height 30
type input "20"
click at [895, 187] on button "Run Scenarios" at bounding box center [910, 183] width 92 height 30
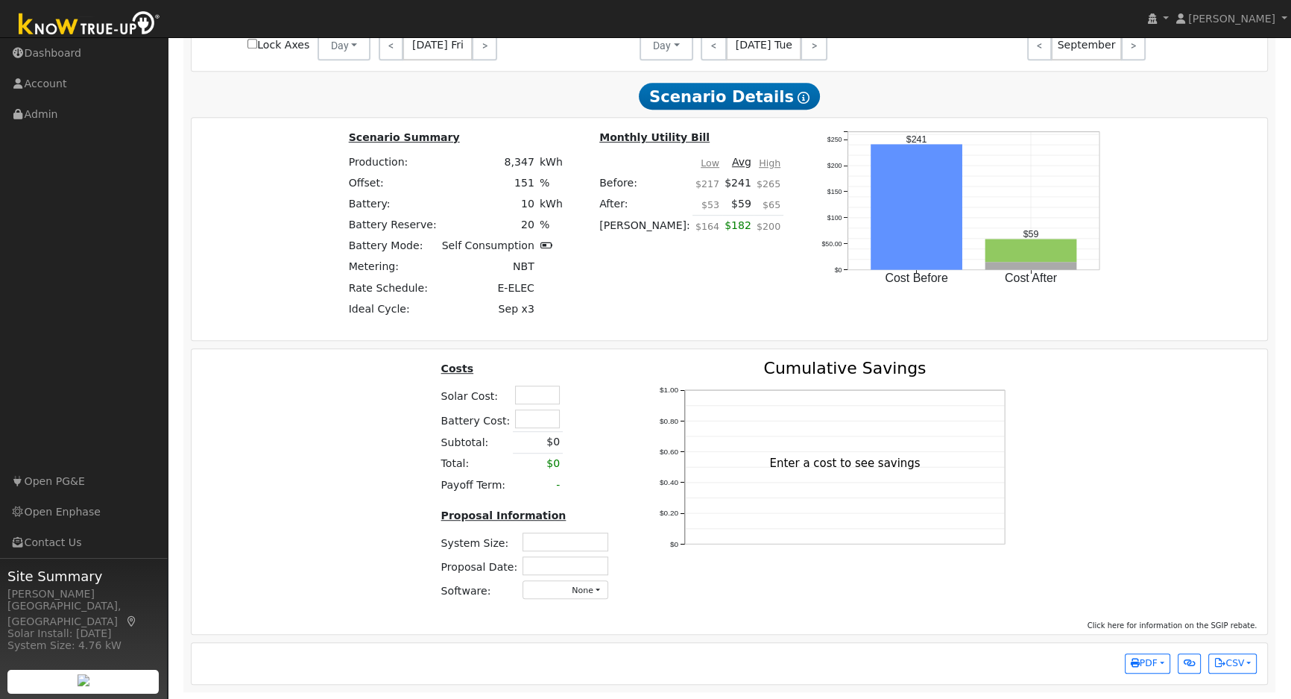
scroll to position [1074, 0]
click at [535, 393] on input "text" at bounding box center [537, 394] width 45 height 19
type input "$40,700"
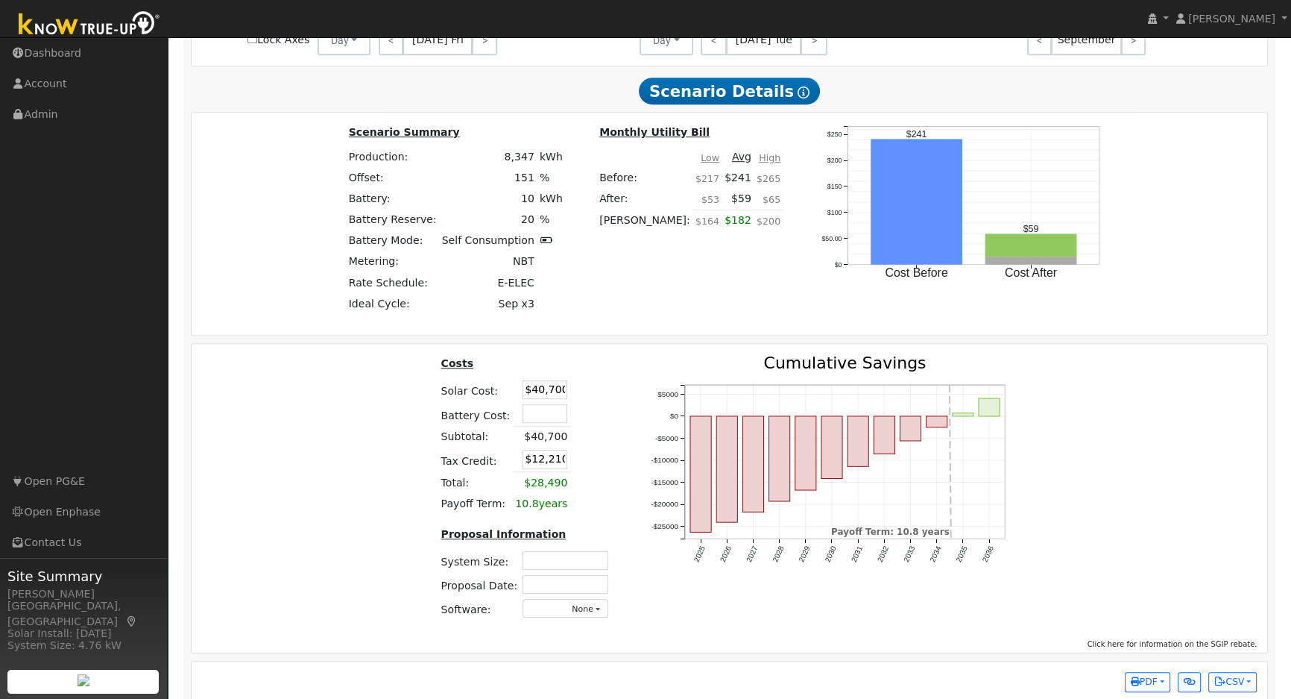
click at [362, 450] on div "Costs Solar Cost: $40,700 Battery Cost: Subtotal: $40,700 Tax Credit: $12,210 T…" at bounding box center [729, 493] width 1087 height 276
click at [544, 568] on input "text" at bounding box center [566, 560] width 86 height 19
type input "5.16"
click at [561, 589] on input "text" at bounding box center [566, 584] width 86 height 19
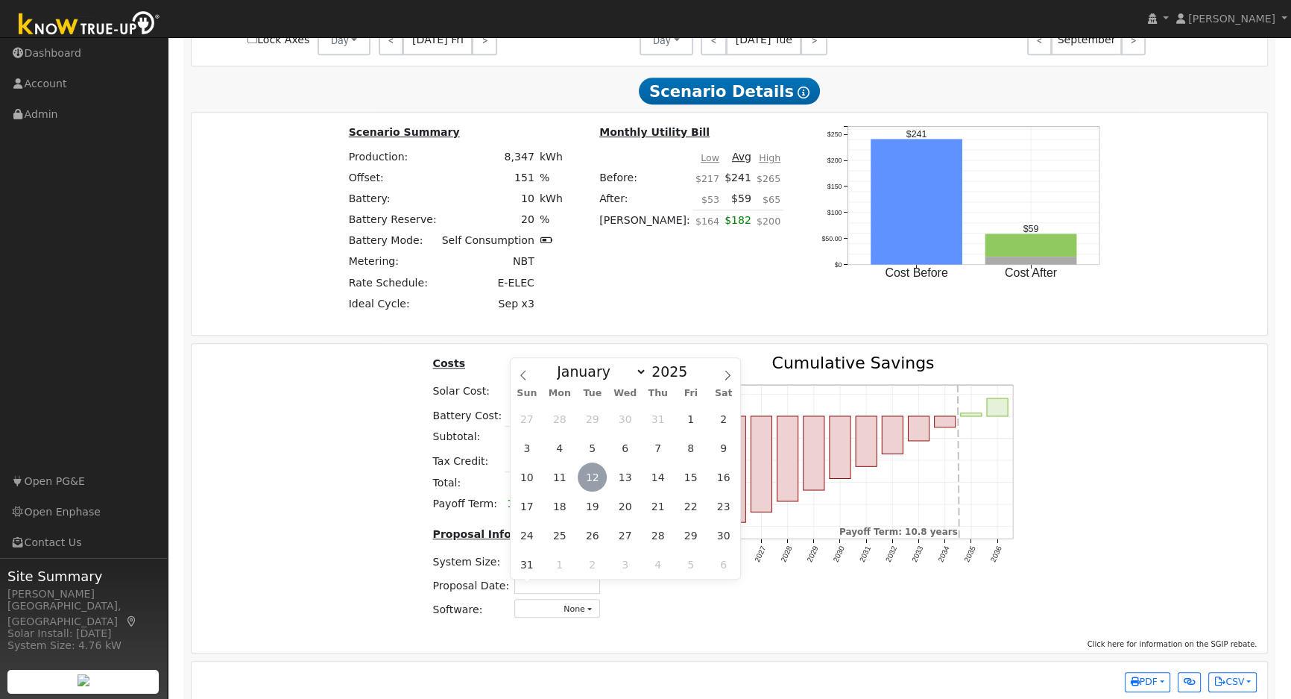
click at [597, 473] on span "12" at bounding box center [592, 476] width 29 height 29
type input "[DATE]"
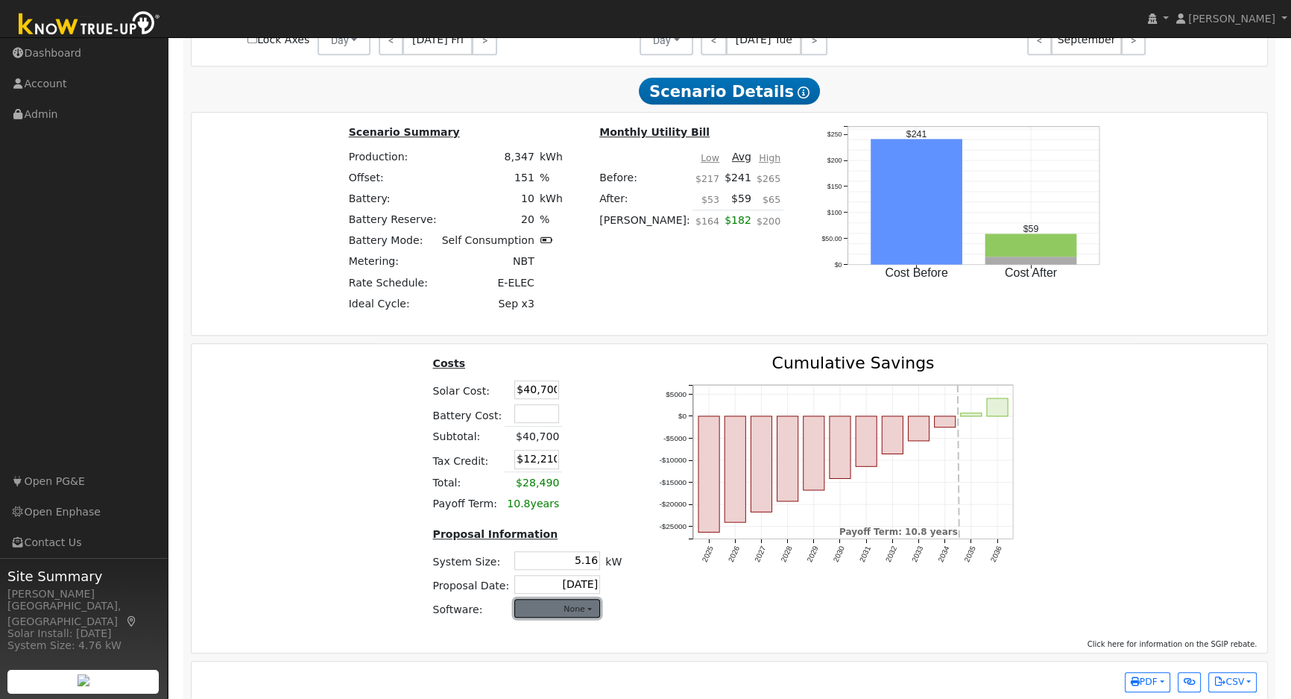
click at [564, 616] on button "None" at bounding box center [557, 608] width 86 height 19
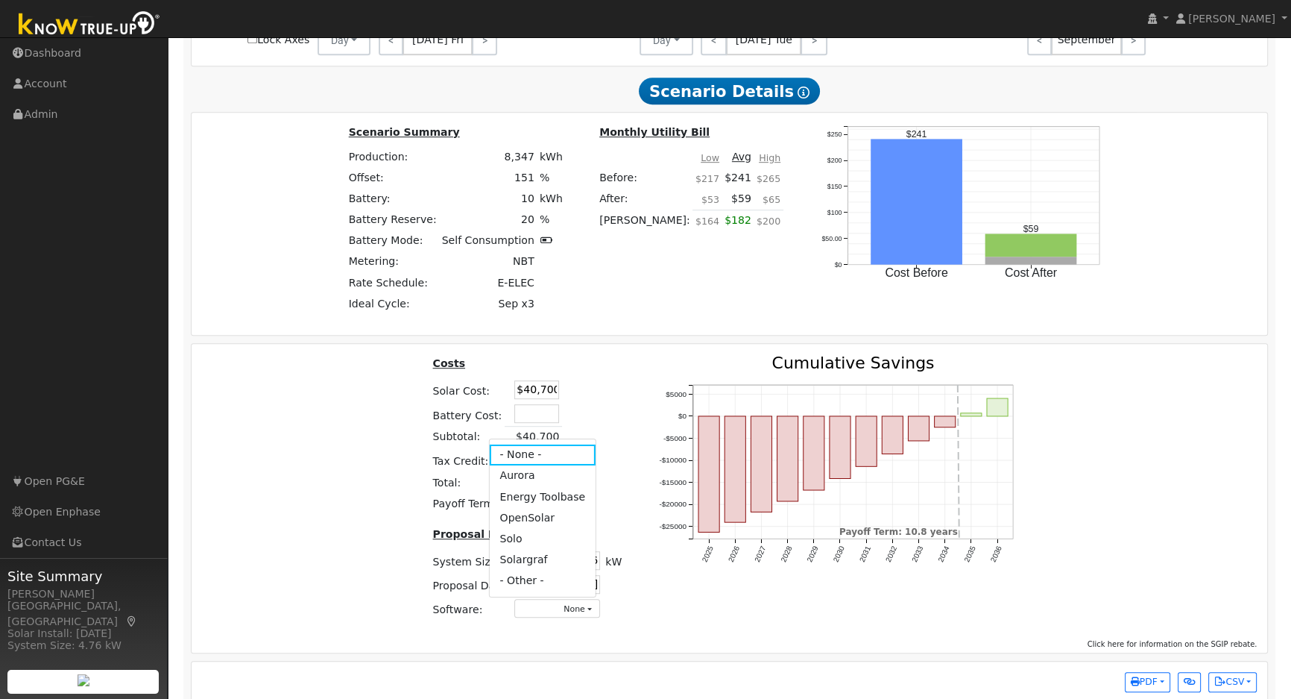
click at [534, 483] on link "Aurora" at bounding box center [542, 475] width 107 height 21
click at [1169, 482] on div "Costs Solar Cost: $40,700 Battery Cost: Subtotal: $40,700 Tax Credit: $12,210 T…" at bounding box center [729, 493] width 1087 height 276
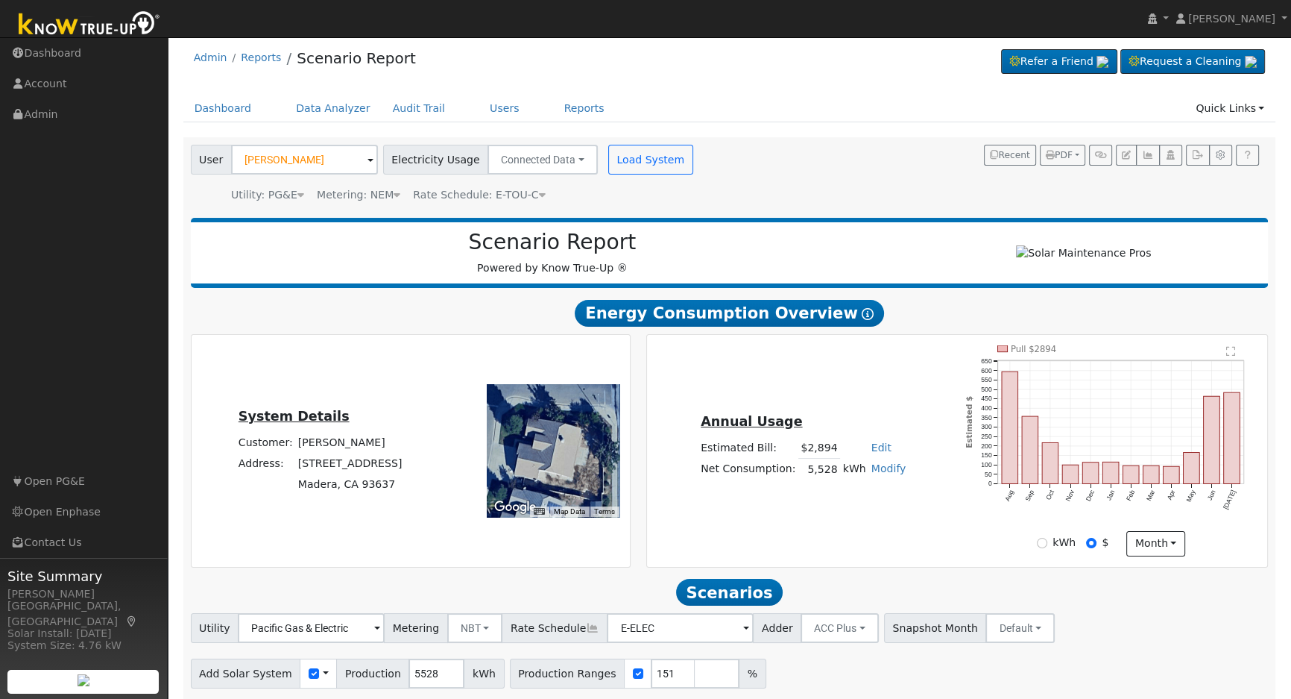
scroll to position [0, 0]
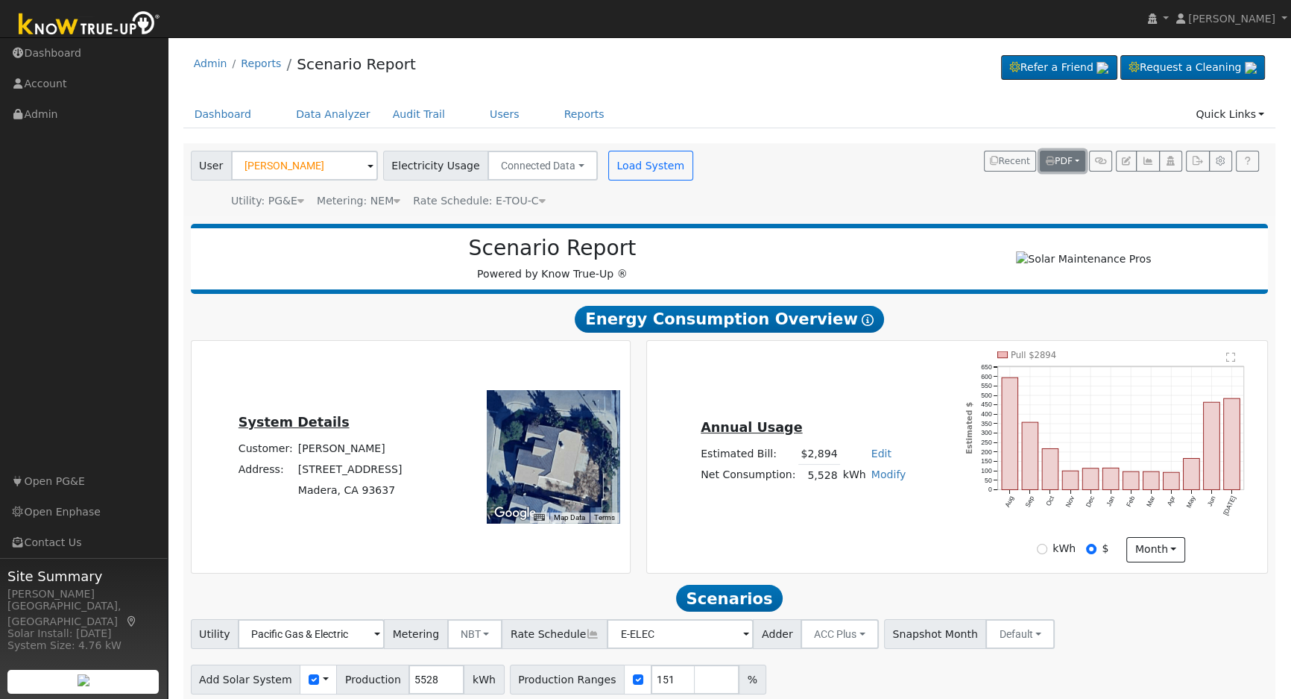
click at [1071, 155] on button "PDF" at bounding box center [1062, 161] width 45 height 21
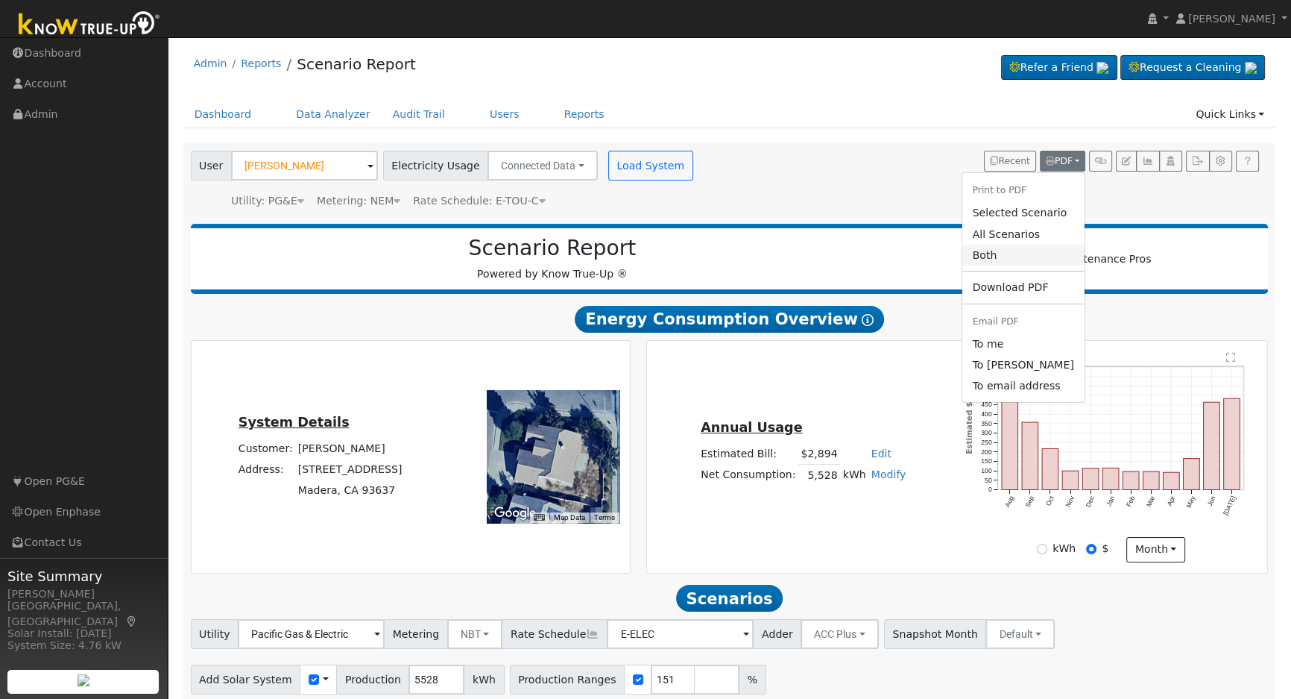
click at [1024, 261] on link "Both" at bounding box center [1023, 255] width 122 height 21
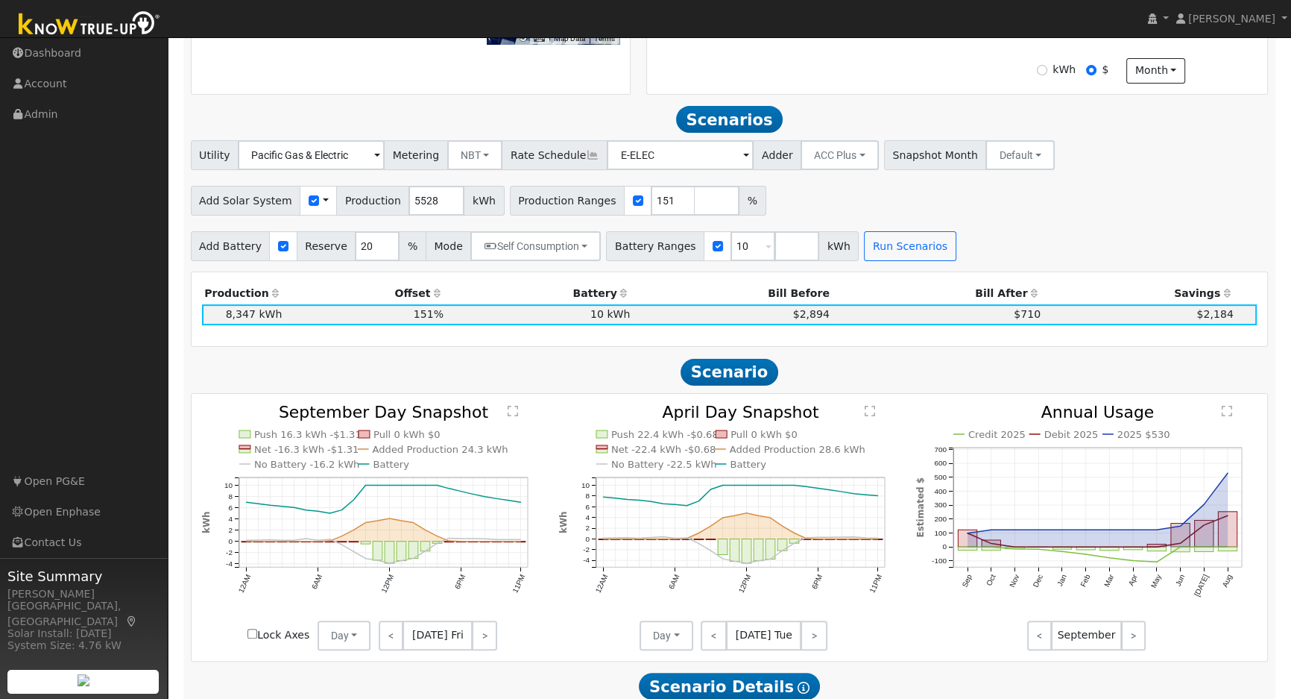
scroll to position [542, 0]
